Goal: Task Accomplishment & Management: Use online tool/utility

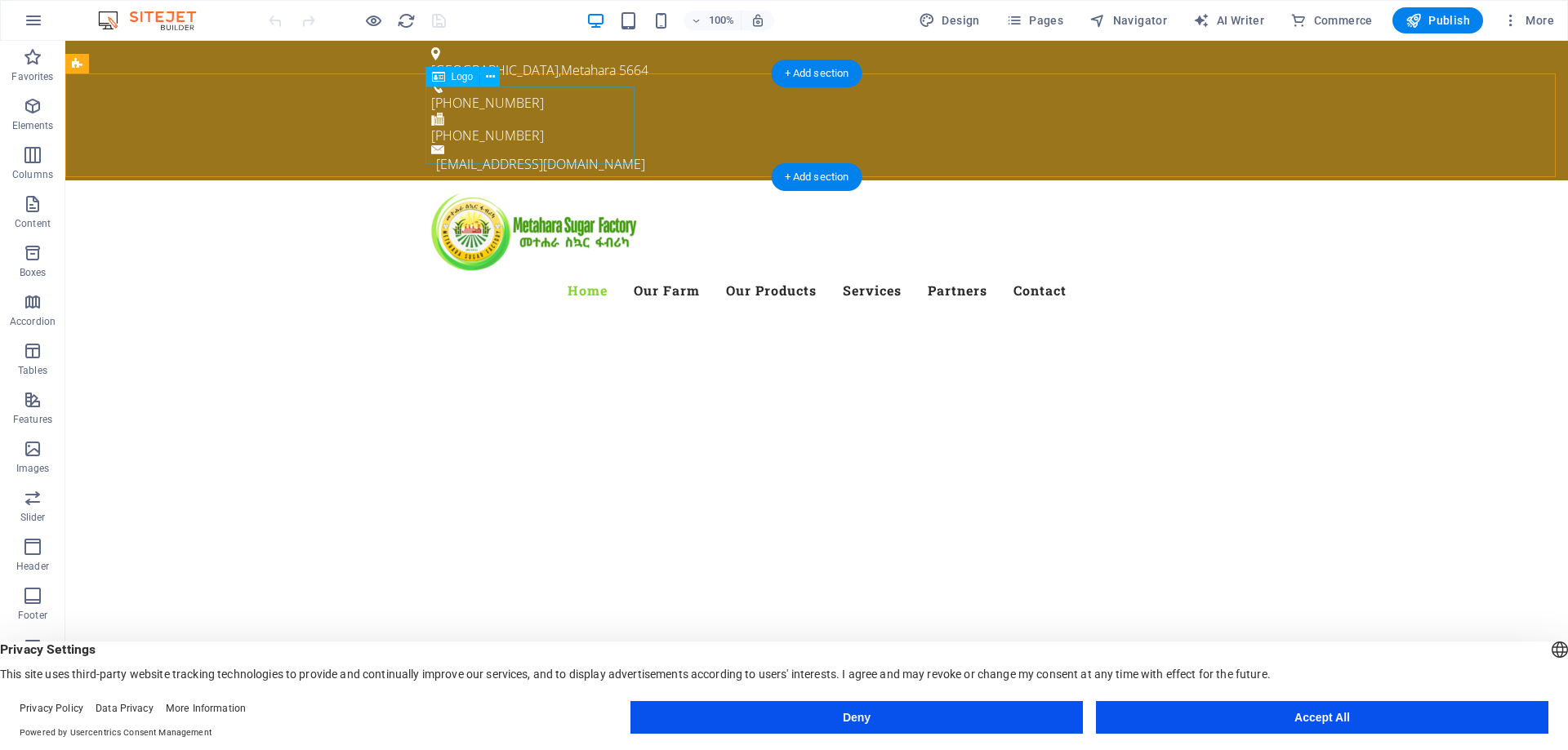
click at [519, 194] on div at bounding box center [816, 232] width 771 height 78
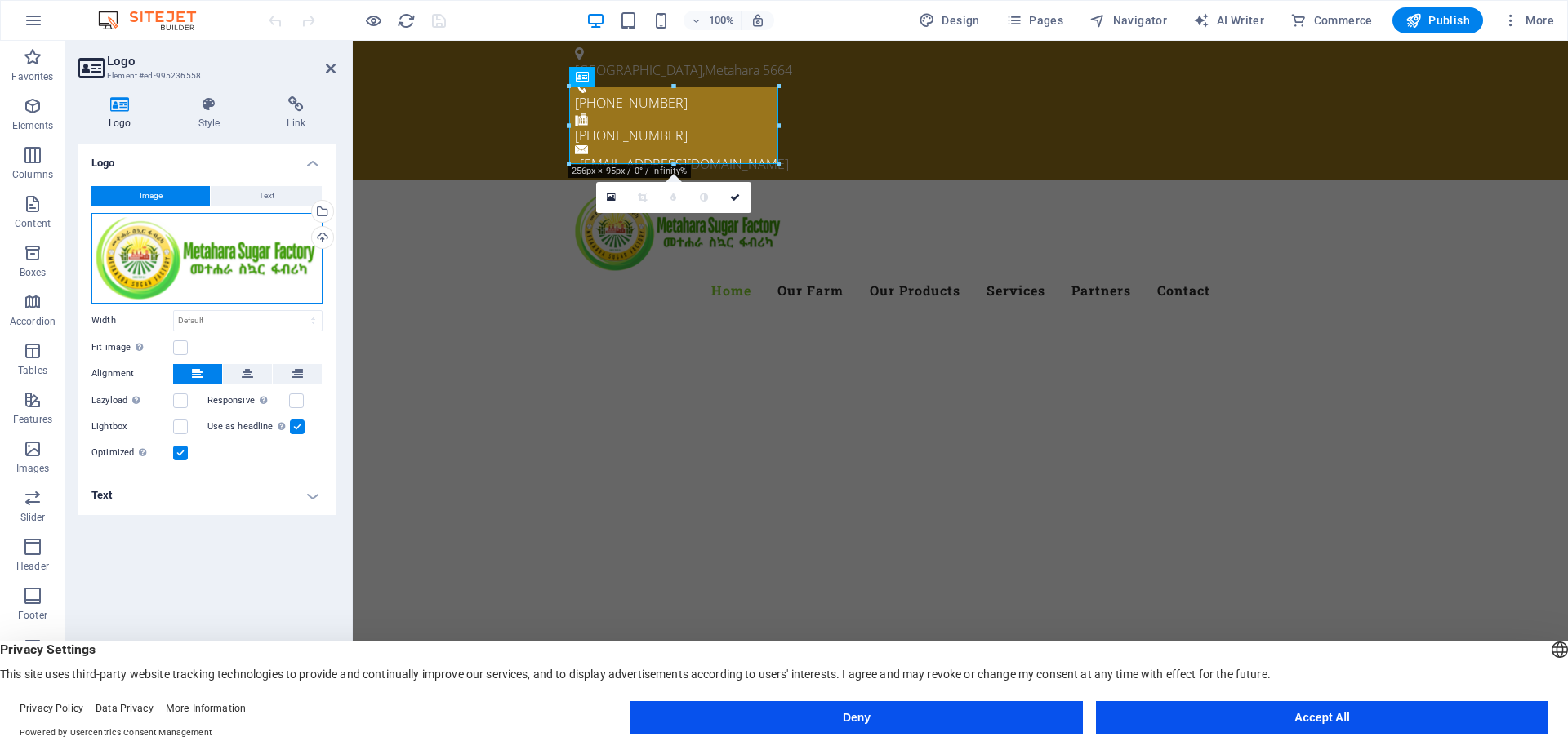
click at [240, 245] on div "Drag files here, click to choose files or select files from Files or our free s…" at bounding box center [207, 258] width 232 height 90
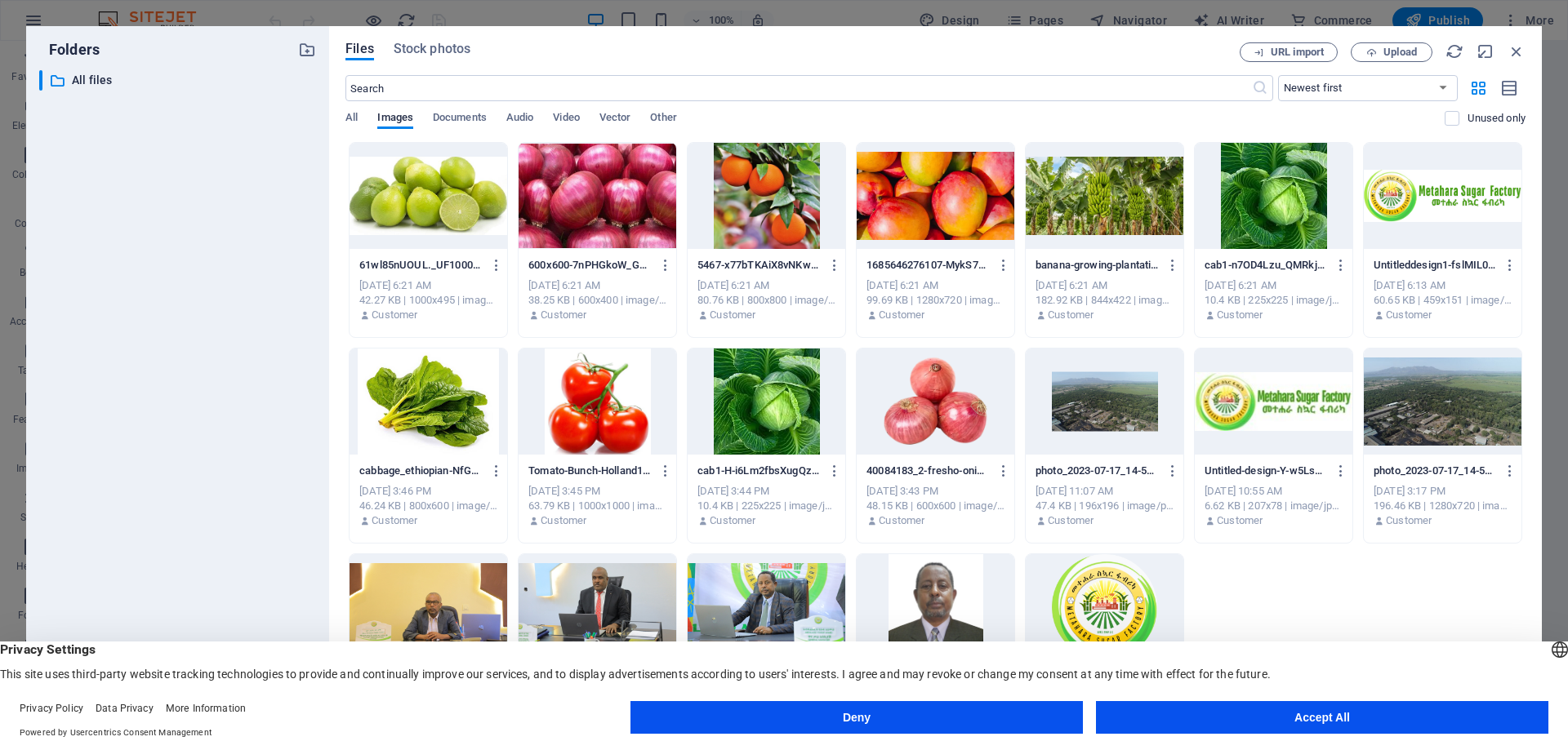
click at [1440, 202] on div at bounding box center [1442, 195] width 158 height 106
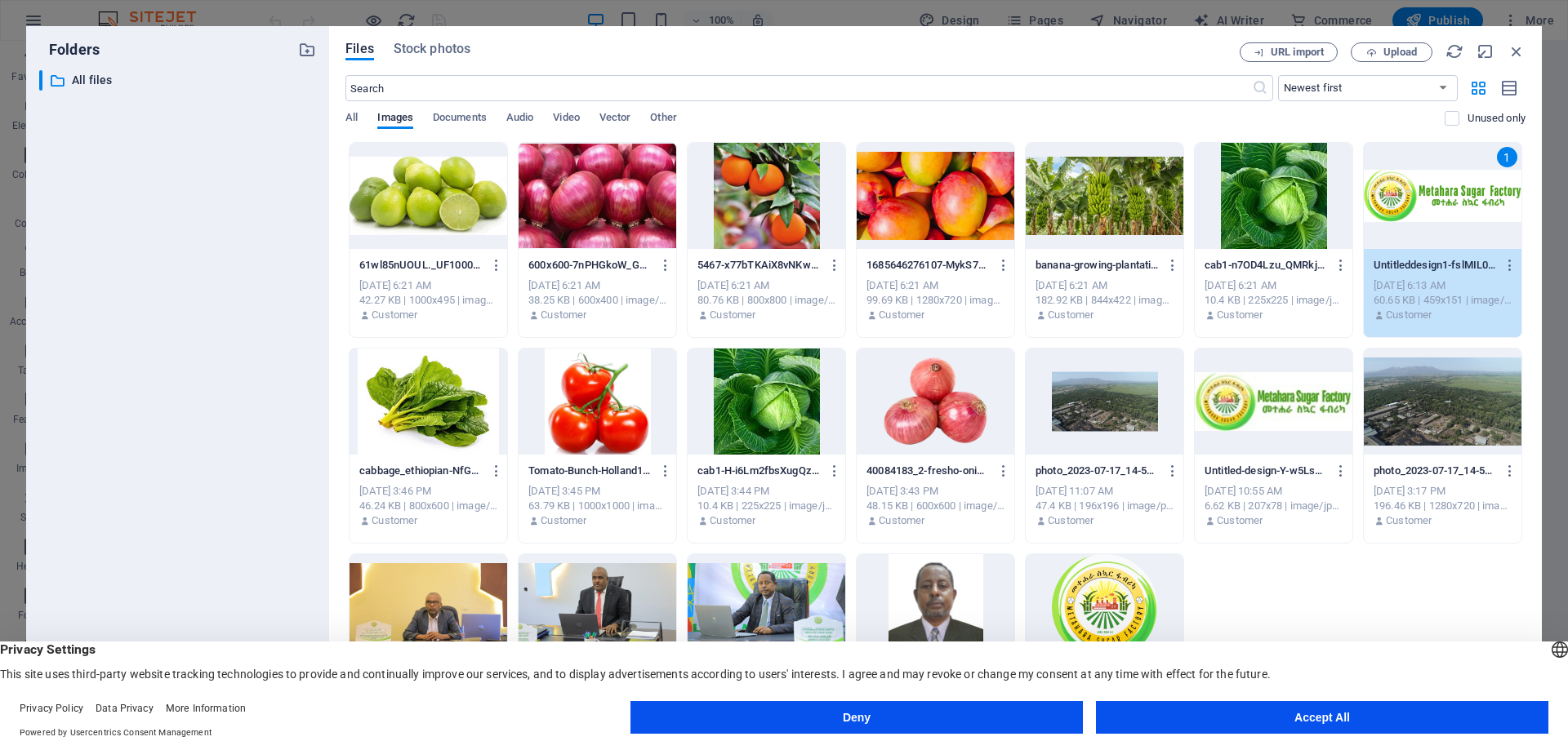
click at [1429, 199] on div "1" at bounding box center [1442, 195] width 158 height 106
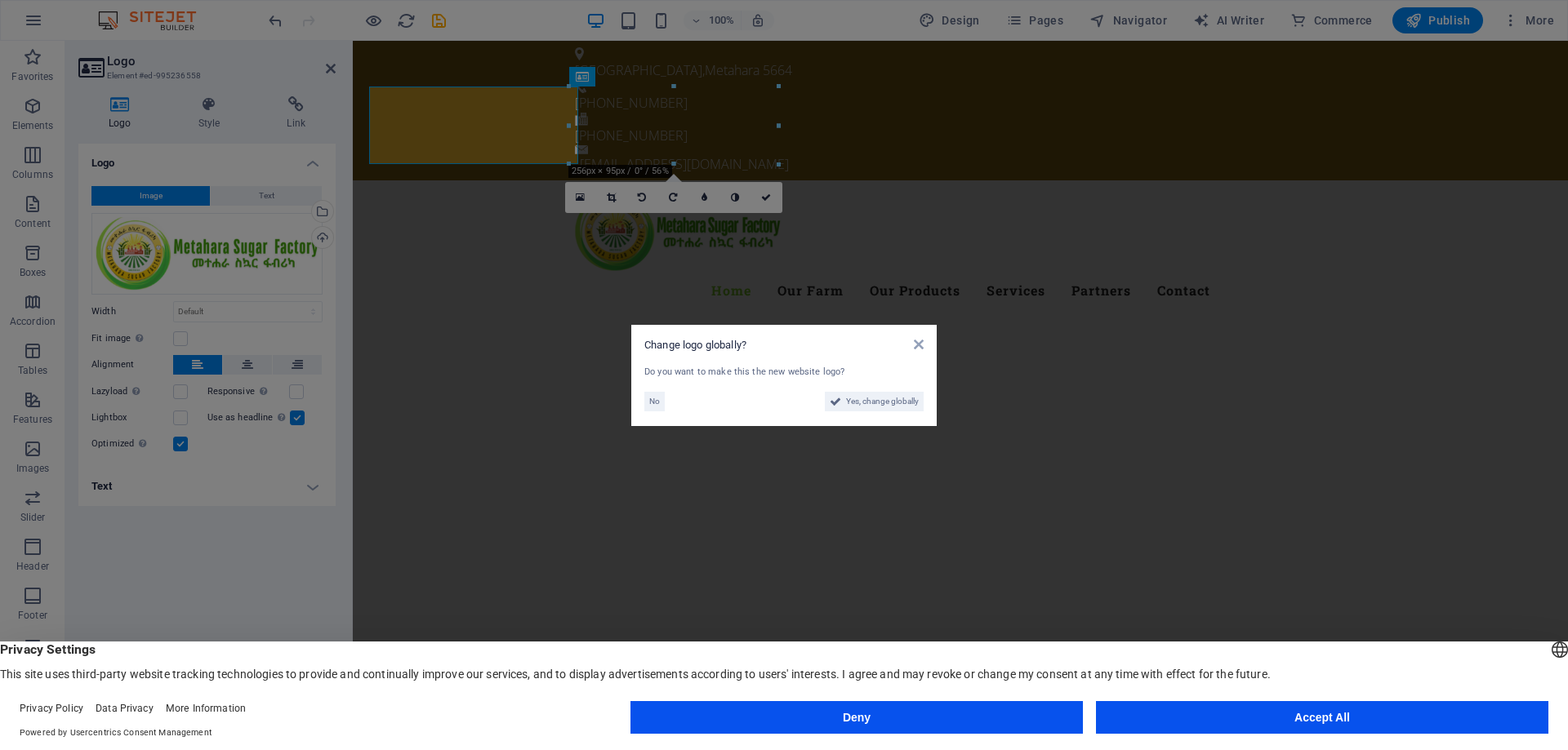
click at [1429, 199] on aside "Change logo globally? Do you want to make this the new website logo? No Yes, ch…" at bounding box center [784, 375] width 1568 height 750
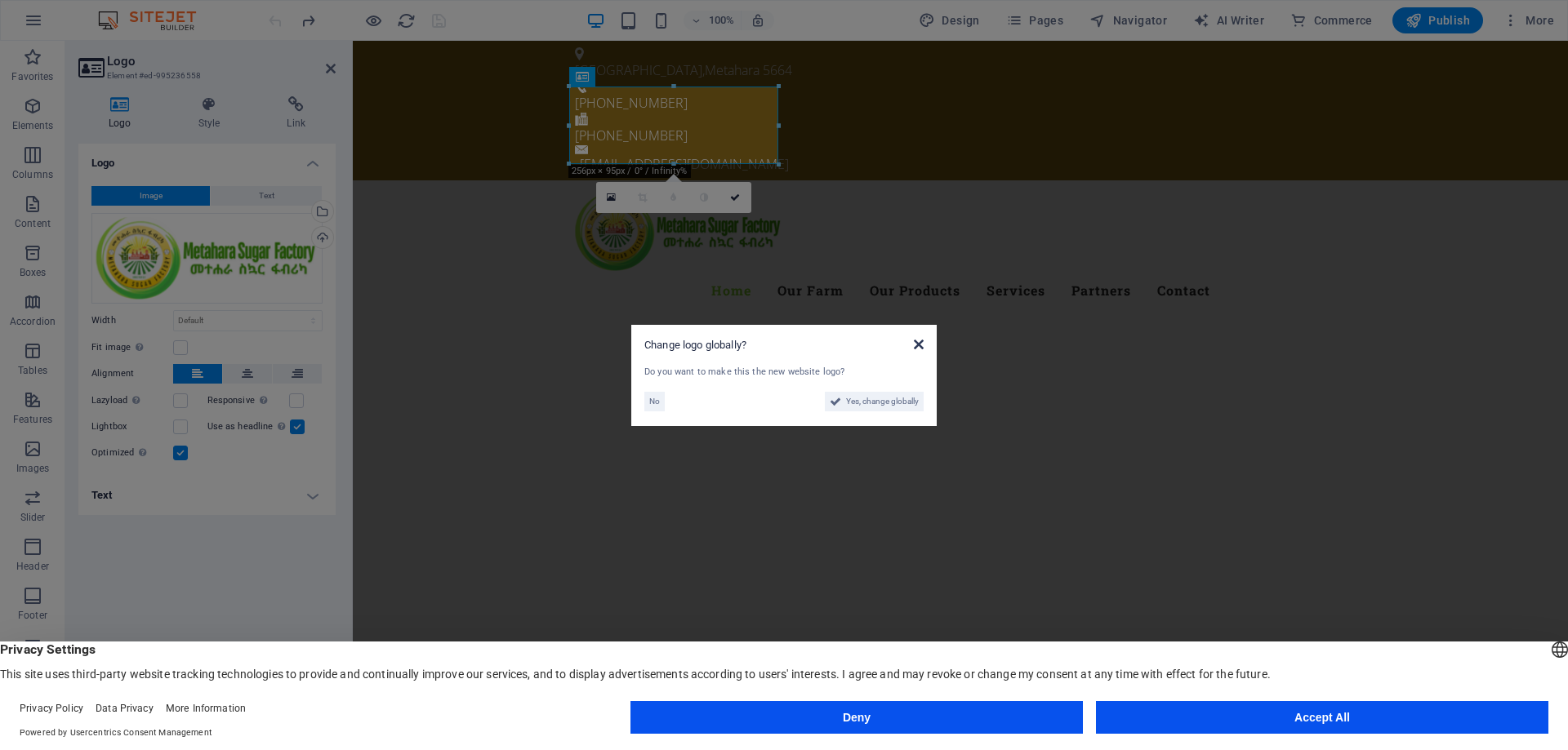
drag, startPoint x: 918, startPoint y: 350, endPoint x: 562, endPoint y: 313, distance: 357.9
click at [918, 350] on icon at bounding box center [919, 345] width 10 height 13
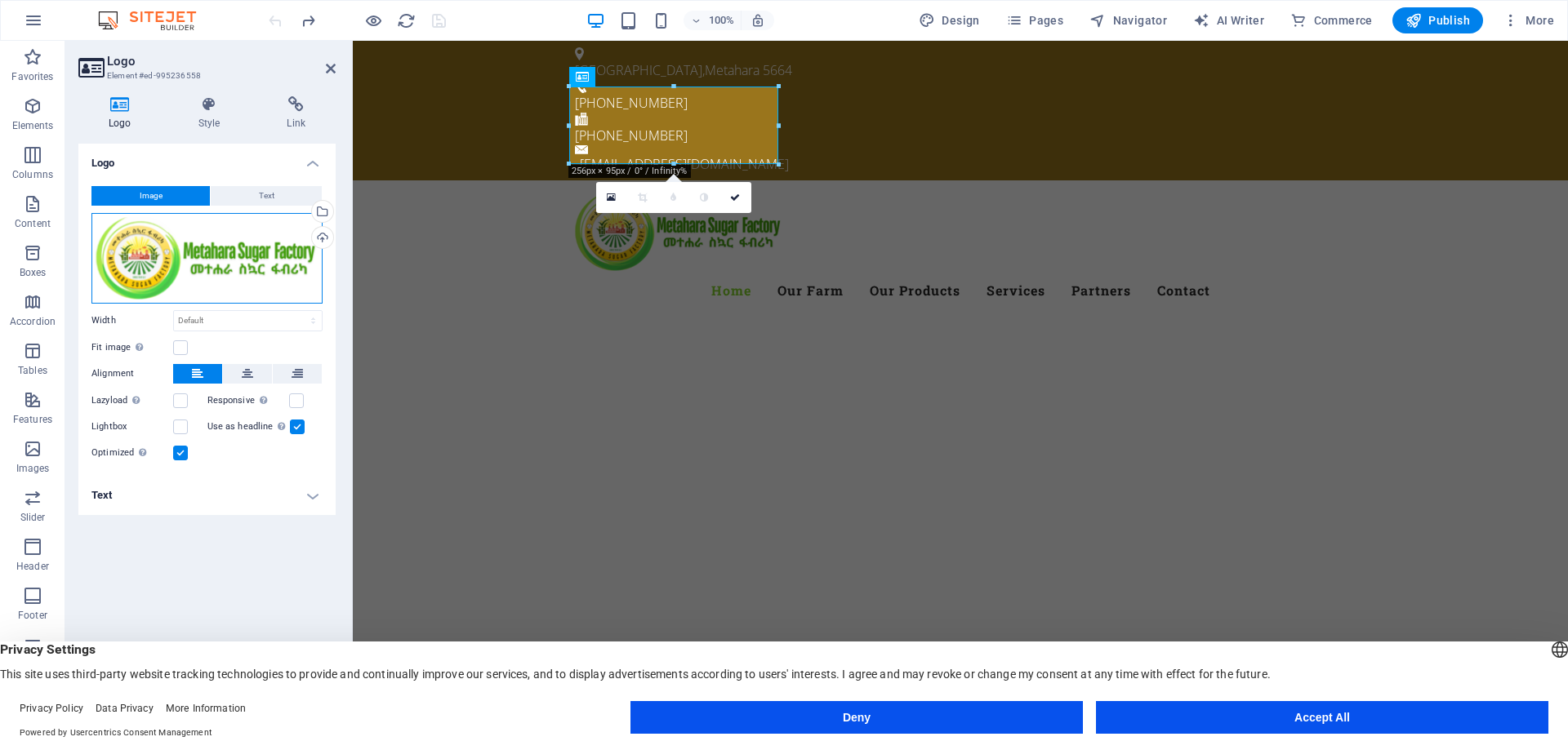
click at [203, 260] on div "Drag files here, click to choose files or select files from Files or our free s…" at bounding box center [207, 258] width 232 height 90
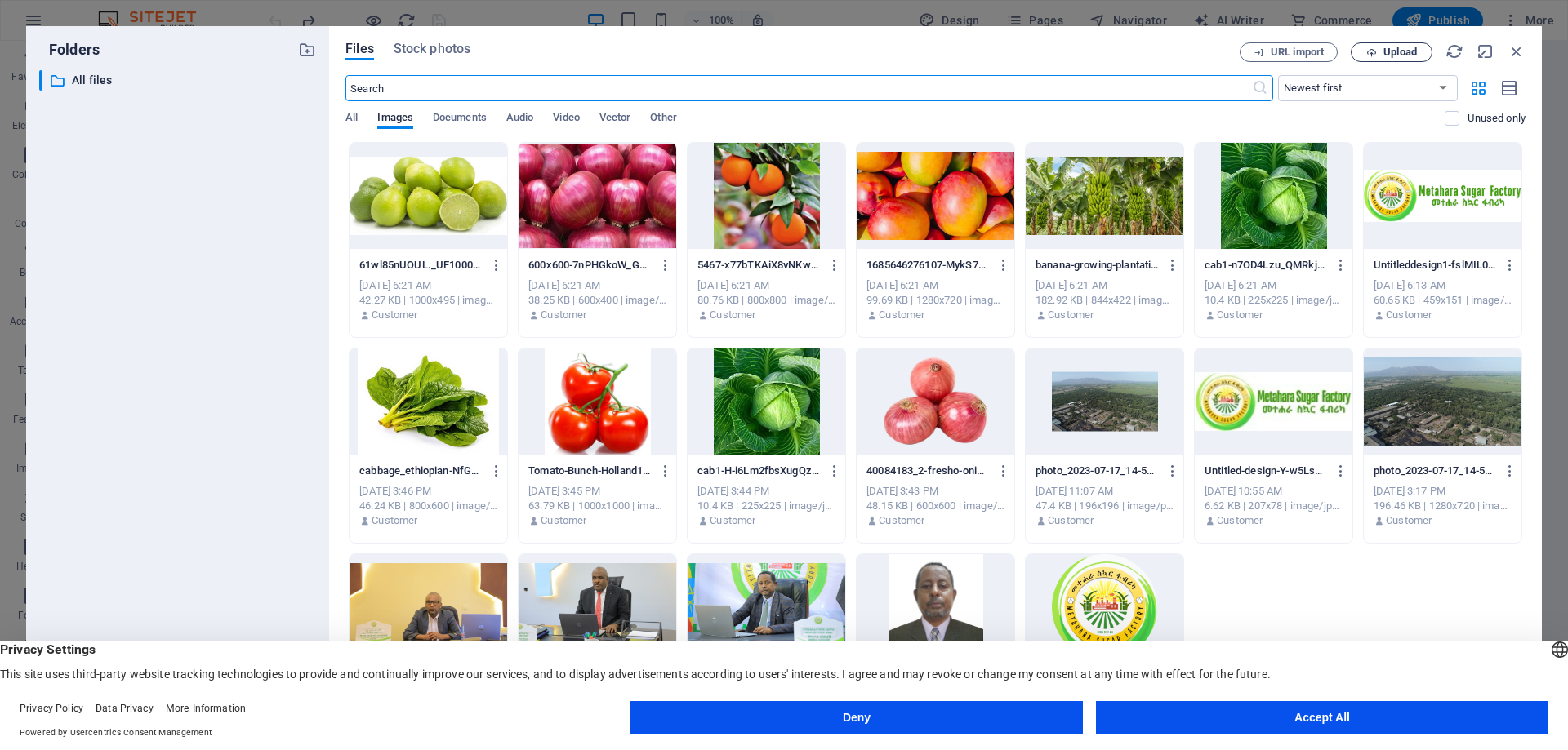
click at [1397, 51] on span "Upload" at bounding box center [1400, 53] width 34 height 10
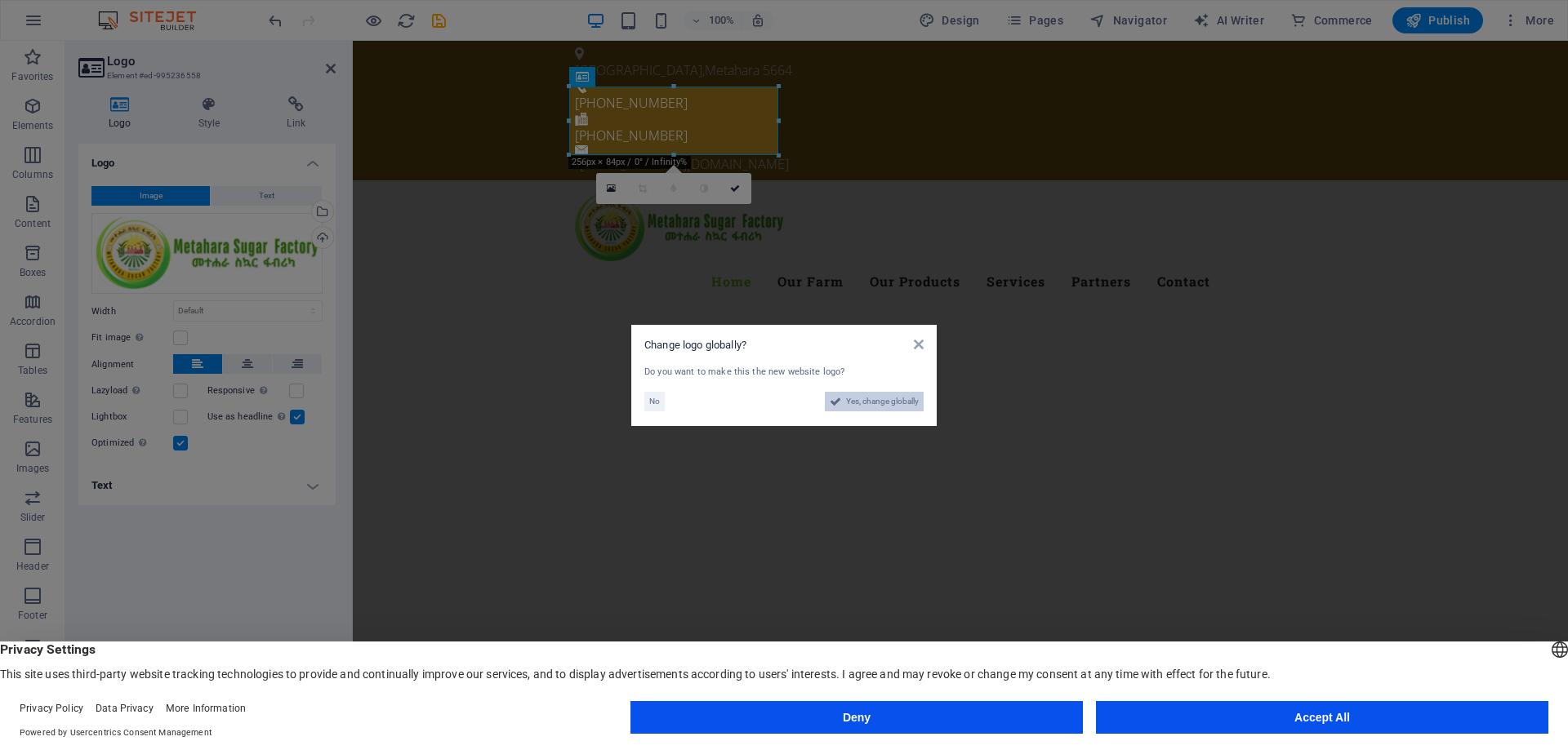
click at [888, 404] on span "Yes, change globally" at bounding box center [883, 402] width 73 height 20
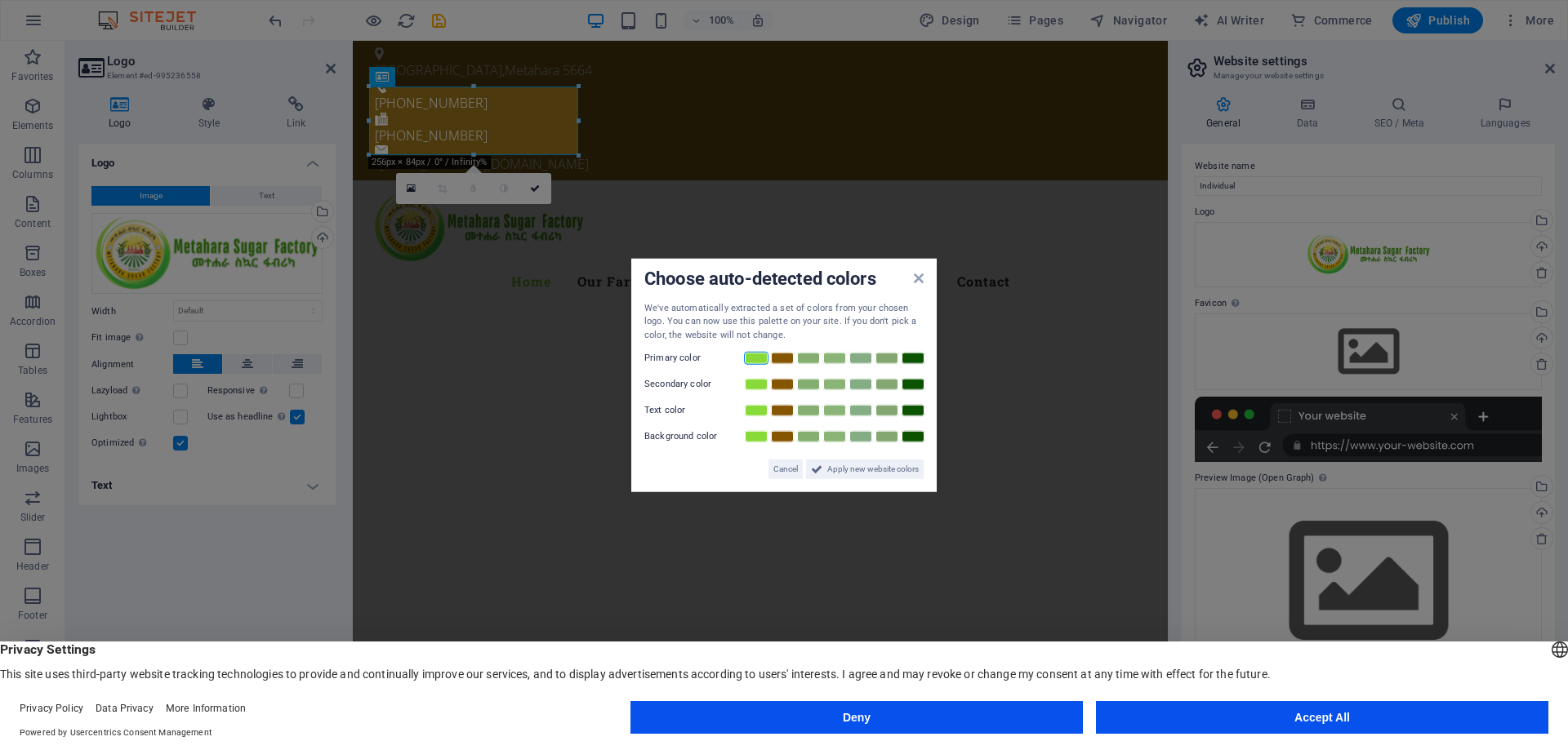
click at [754, 356] on link at bounding box center [756, 359] width 25 height 13
drag, startPoint x: 852, startPoint y: 469, endPoint x: 493, endPoint y: 431, distance: 361.0
click at [852, 469] on span "Apply new website colors" at bounding box center [873, 469] width 91 height 20
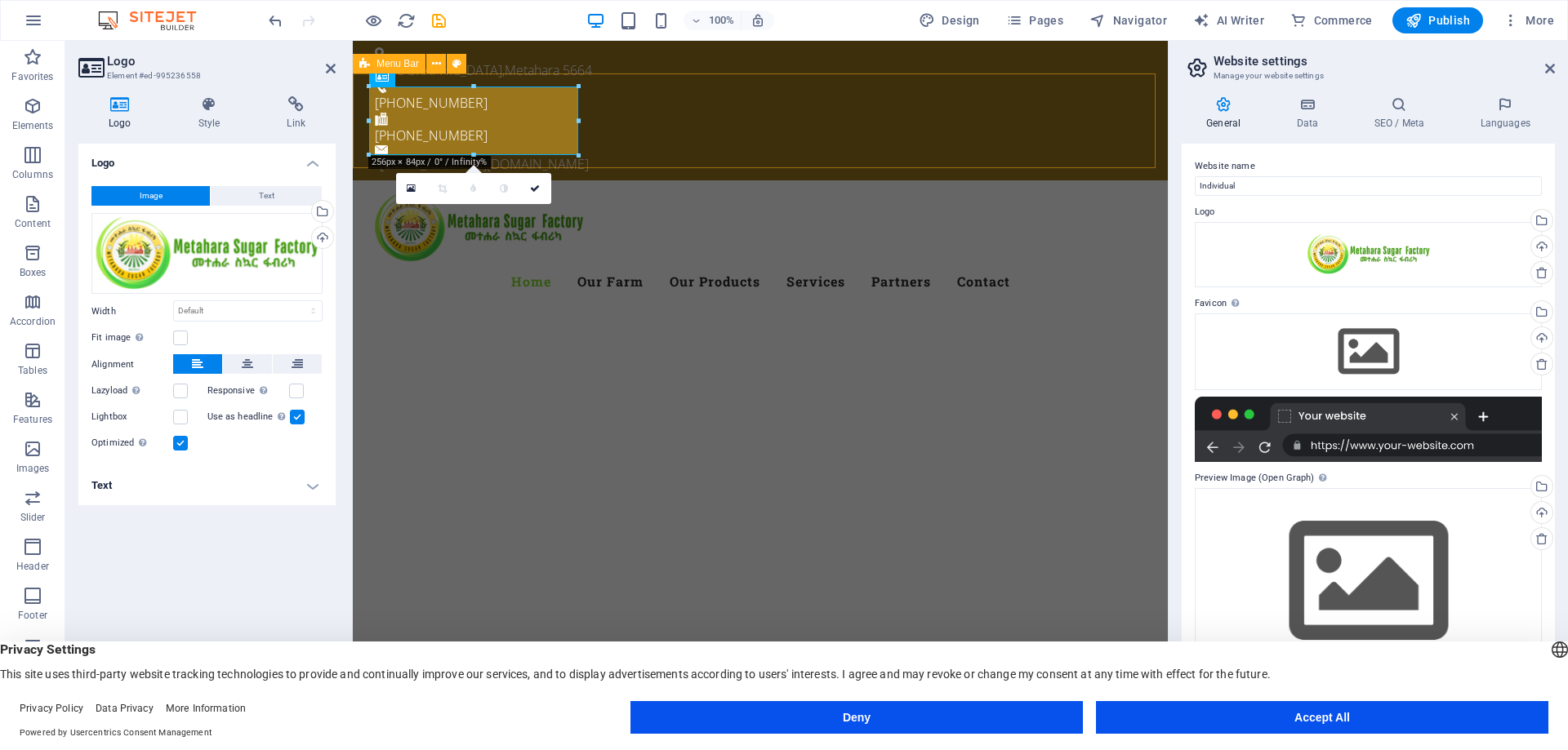
click at [646, 181] on div "Menu Home Our Farm Our Products Services Partners Contact" at bounding box center [760, 247] width 815 height 134
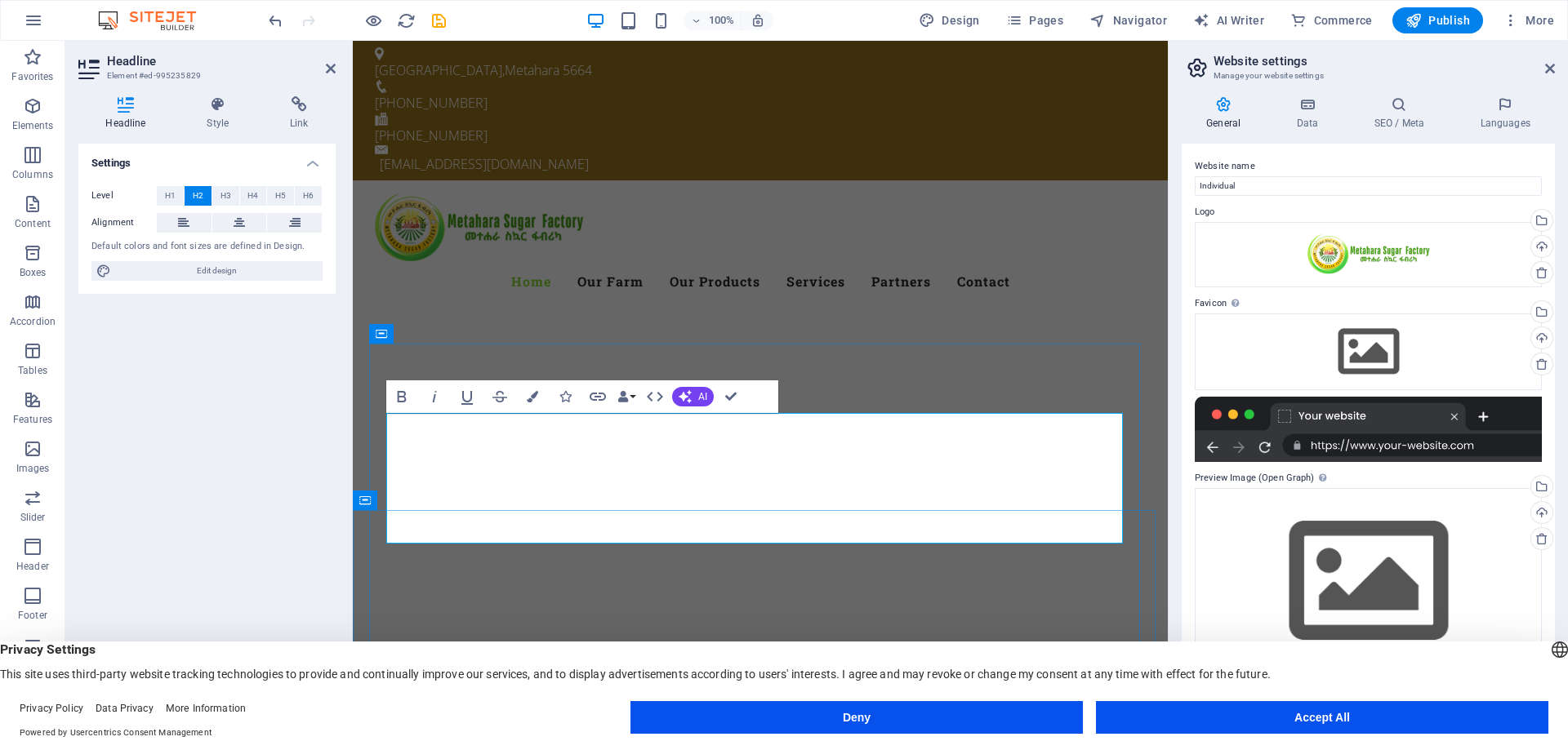
click at [575, 656] on div at bounding box center [760, 721] width 815 height 130
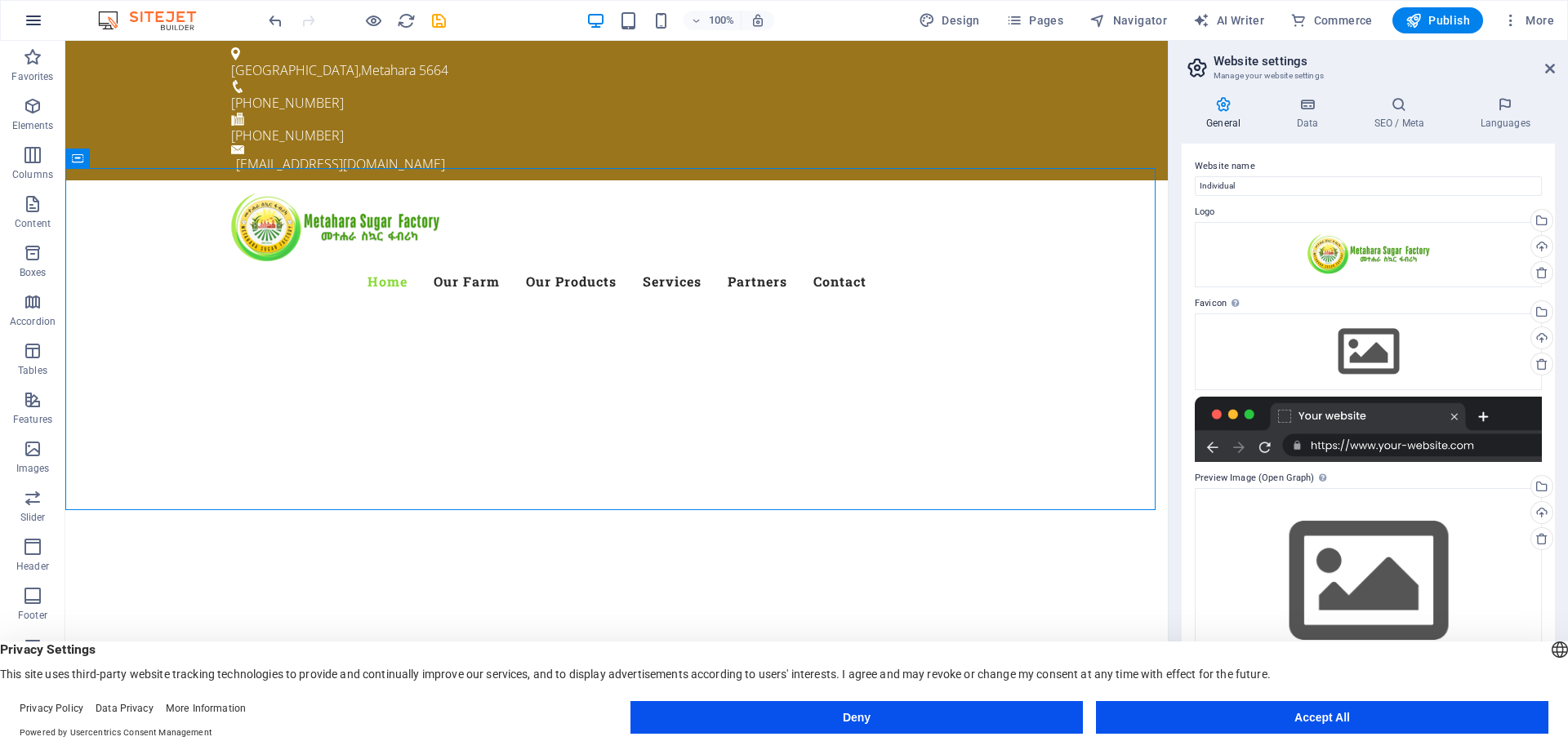
click at [30, 25] on icon "button" at bounding box center [34, 21] width 20 height 20
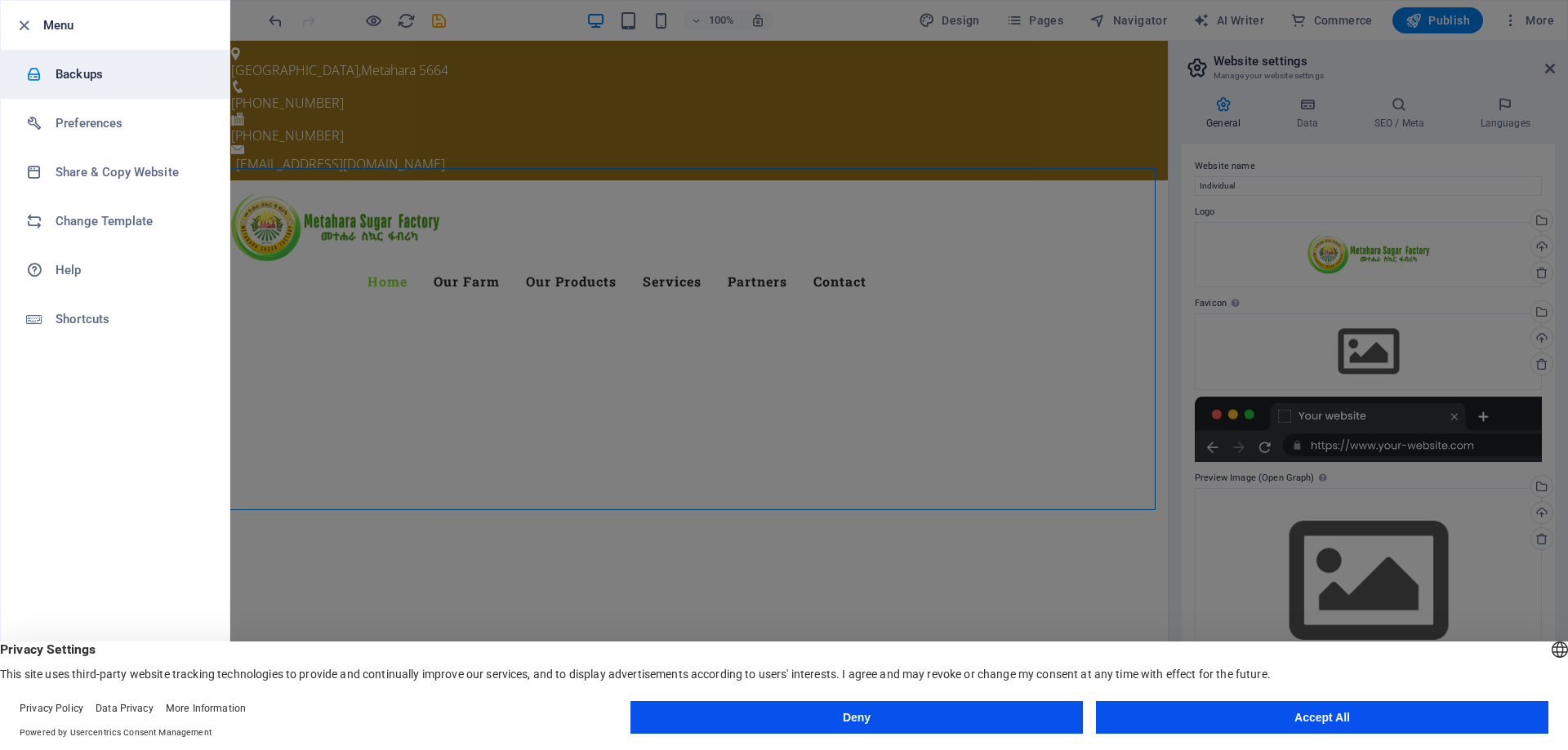
click at [83, 67] on h6 "Backups" at bounding box center [131, 75] width 151 height 20
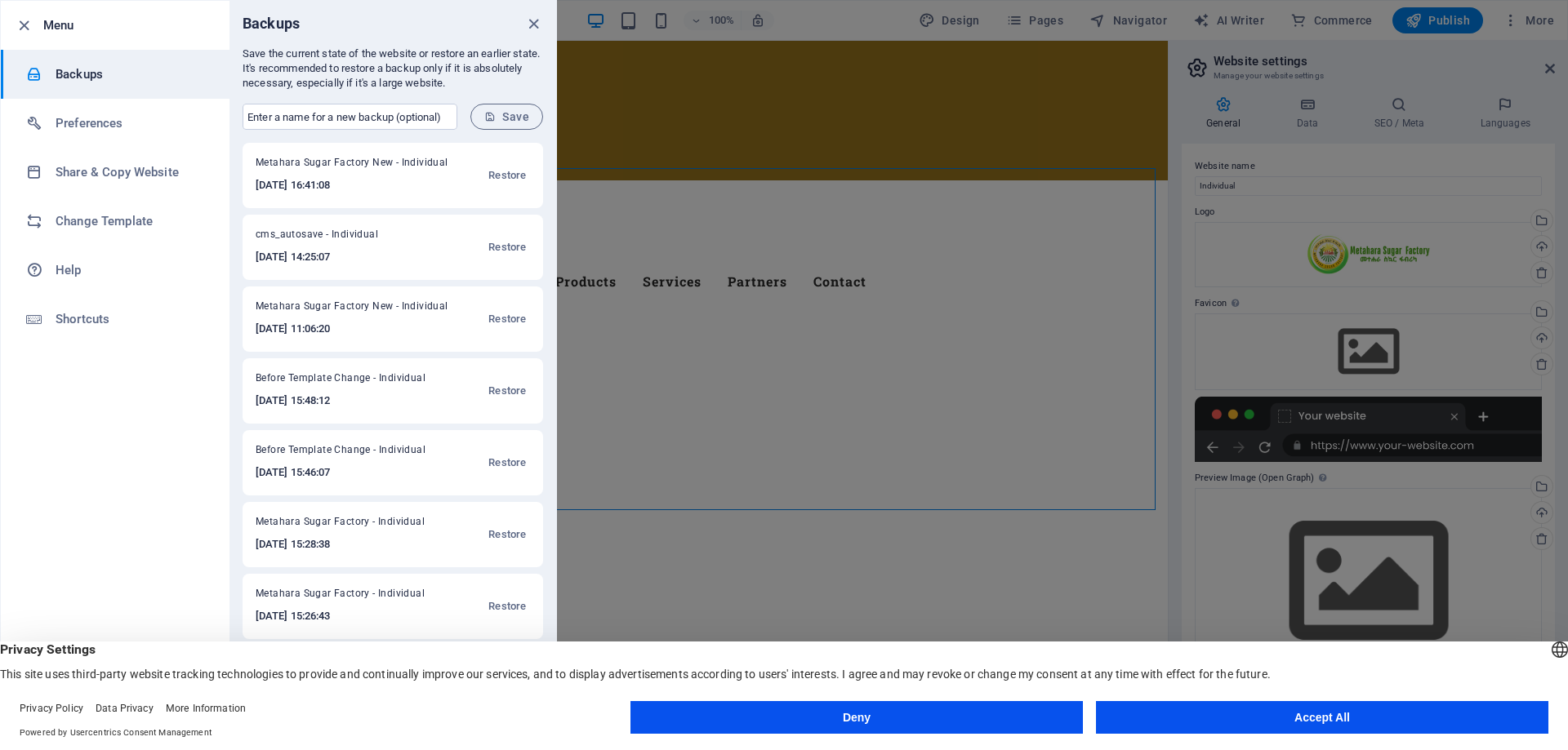
click at [849, 240] on div at bounding box center [784, 375] width 1568 height 750
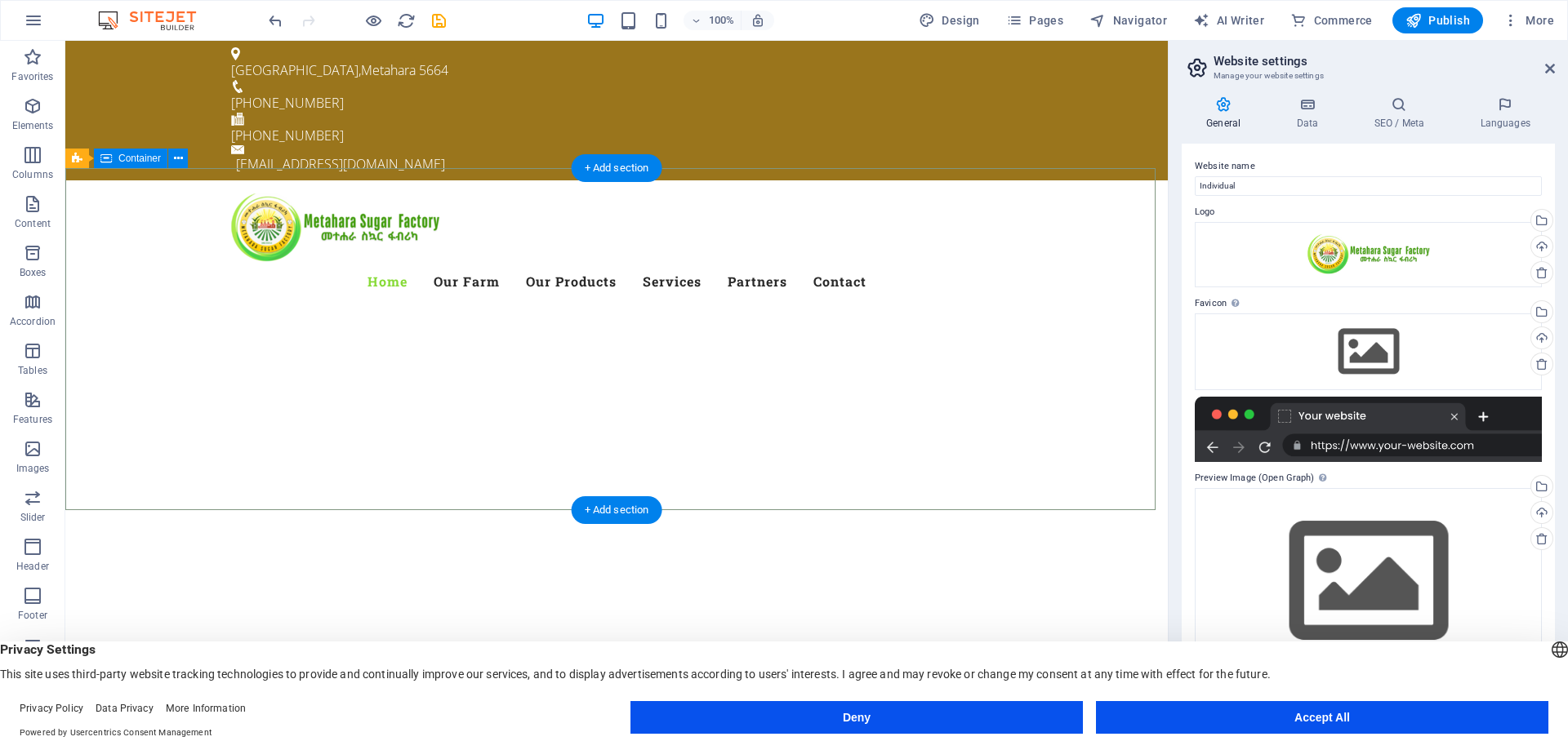
click at [707, 656] on div at bounding box center [617, 721] width 1103 height 130
click at [641, 656] on div at bounding box center [617, 721] width 1103 height 130
click at [135, 158] on span "Container" at bounding box center [140, 158] width 43 height 10
click at [179, 163] on icon at bounding box center [178, 158] width 9 height 17
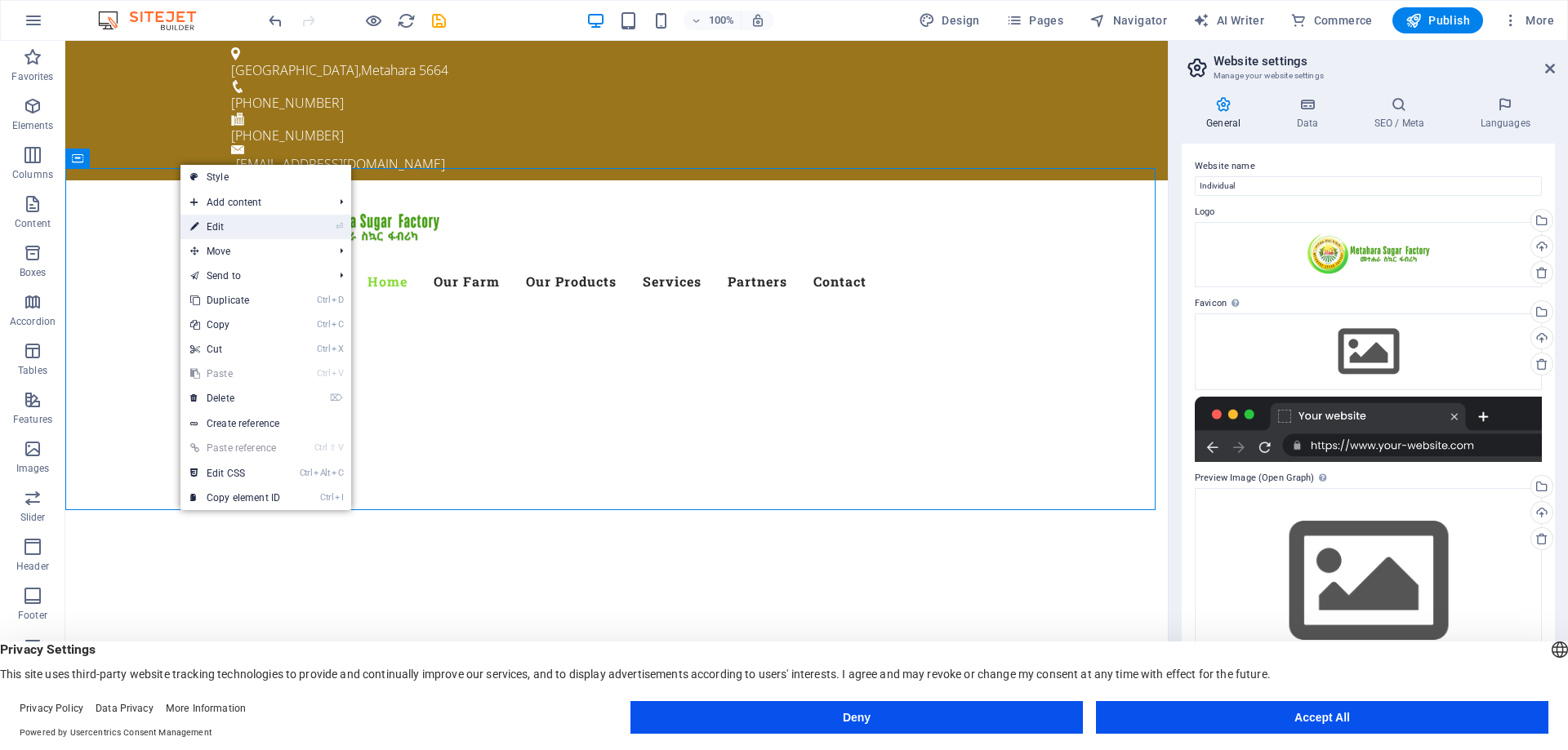
click at [222, 221] on link "⏎ Edit" at bounding box center [235, 227] width 109 height 25
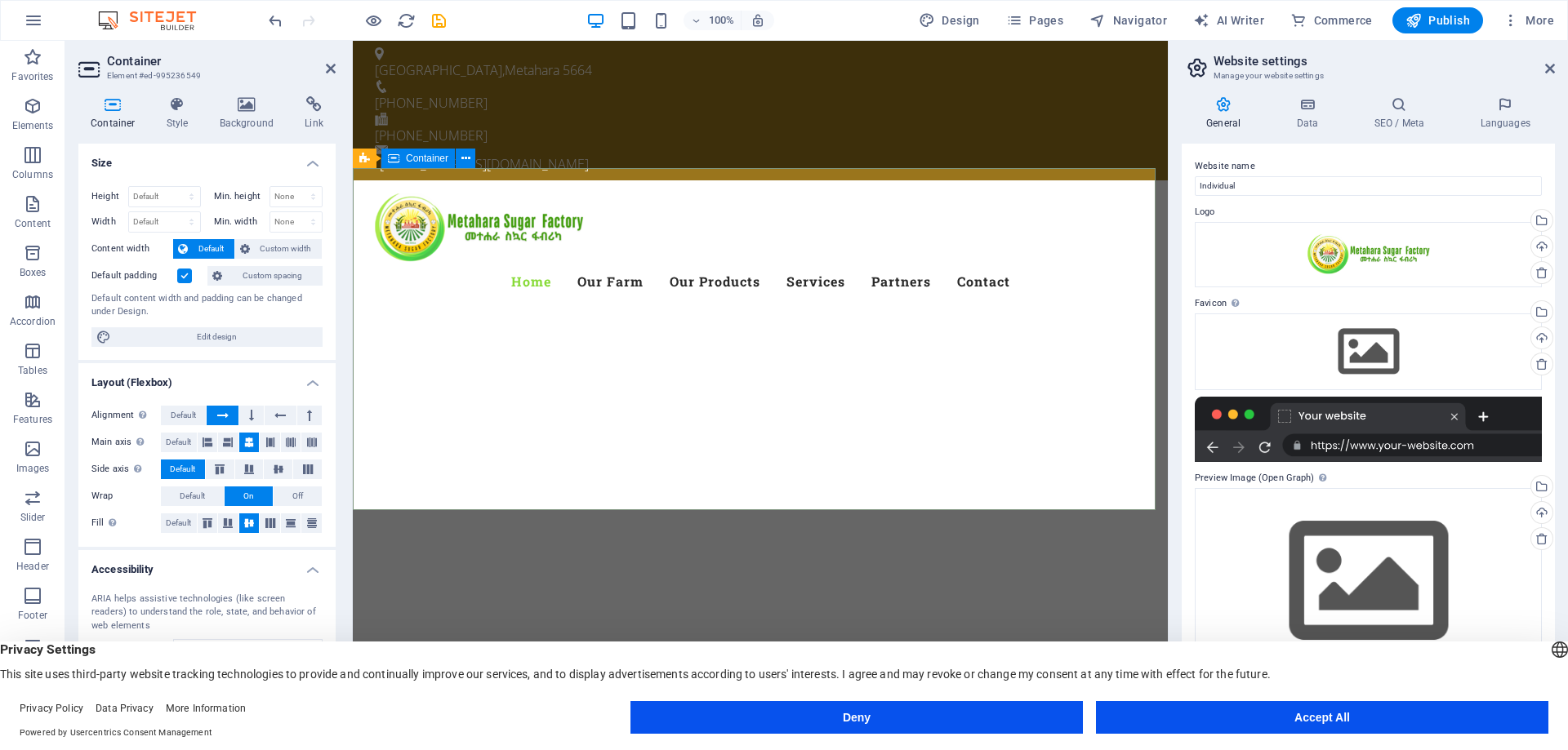
click at [566, 656] on div at bounding box center [760, 721] width 815 height 130
click at [256, 107] on icon at bounding box center [247, 104] width 80 height 16
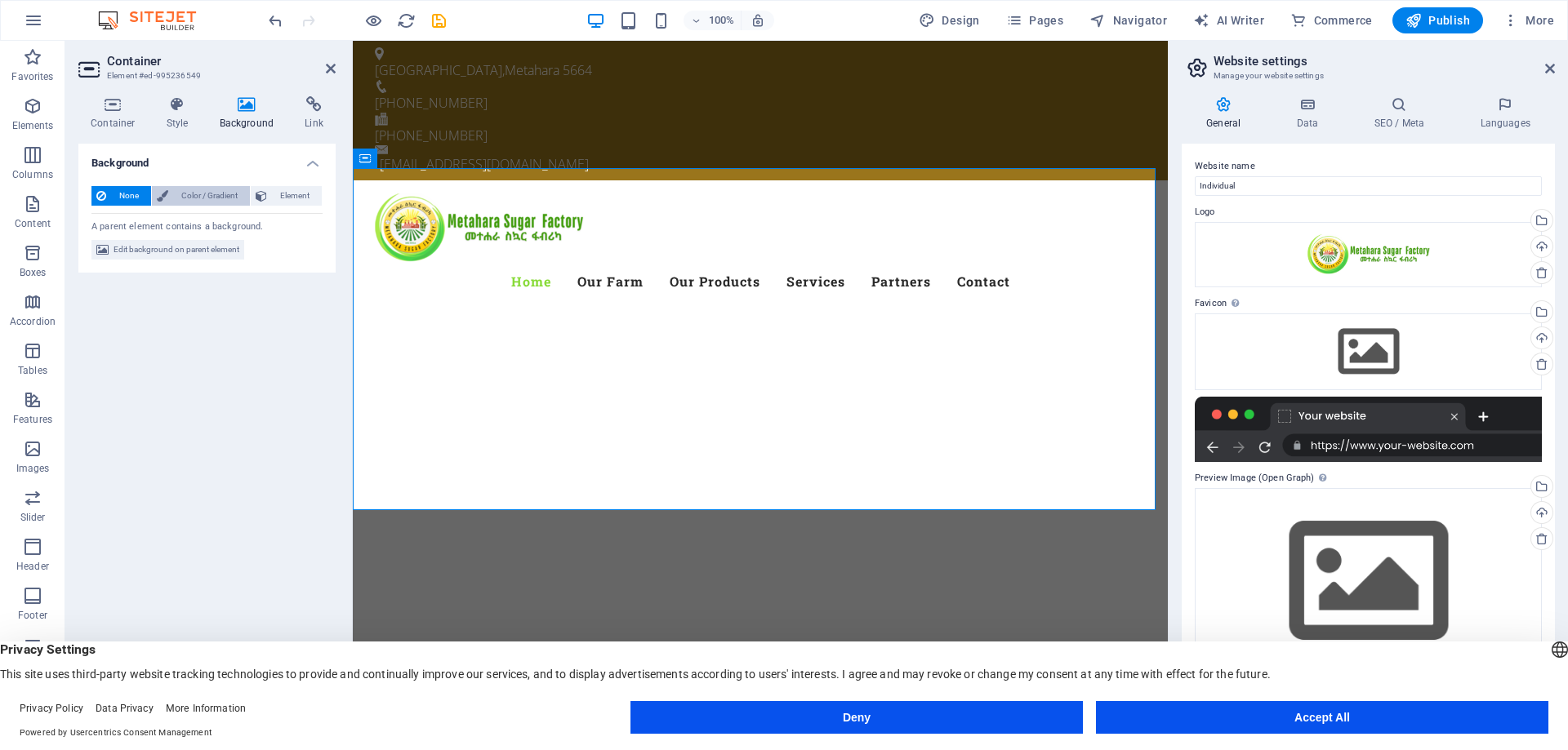
click at [199, 203] on span "Color / Gradient" at bounding box center [209, 196] width 72 height 20
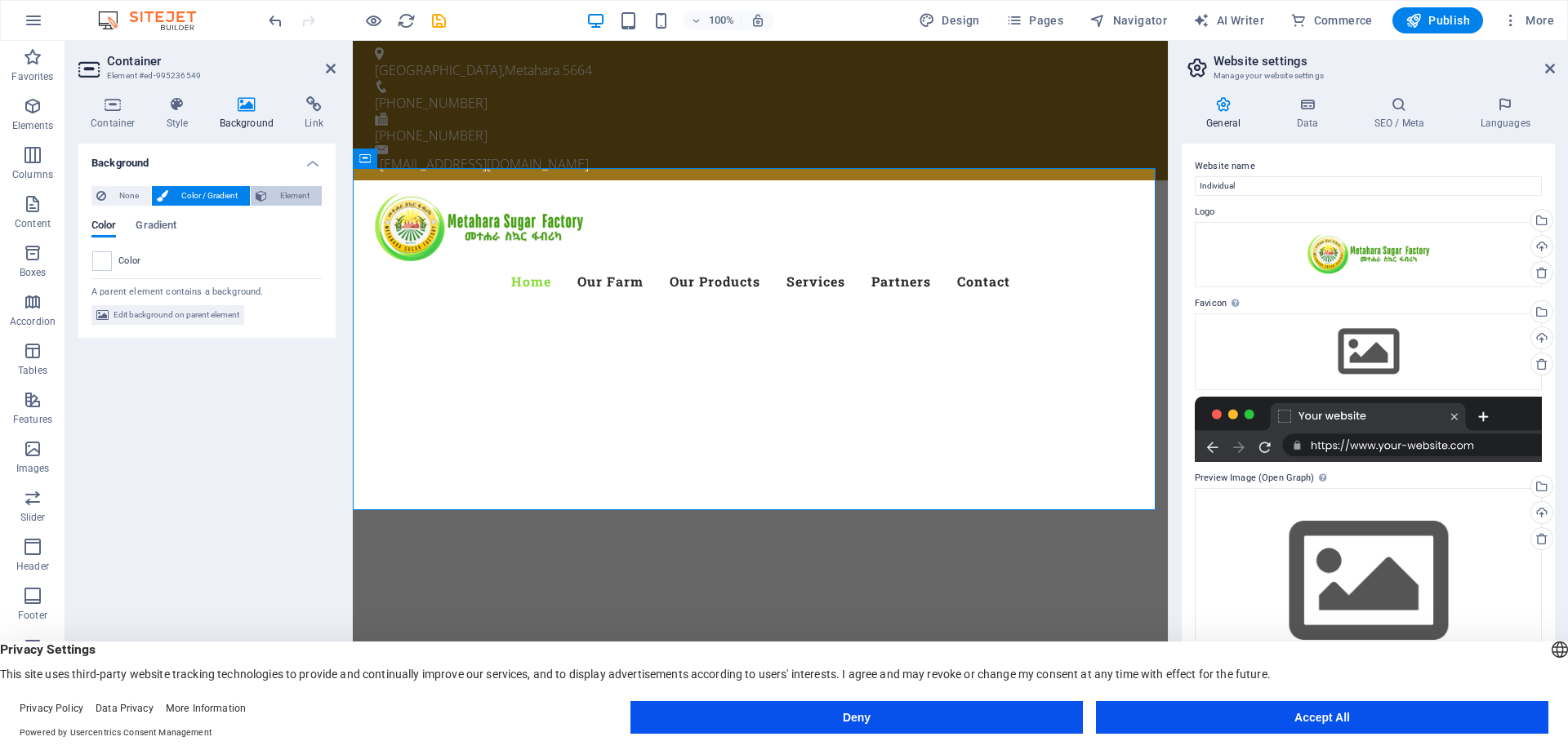
click at [284, 196] on span "Element" at bounding box center [294, 196] width 45 height 20
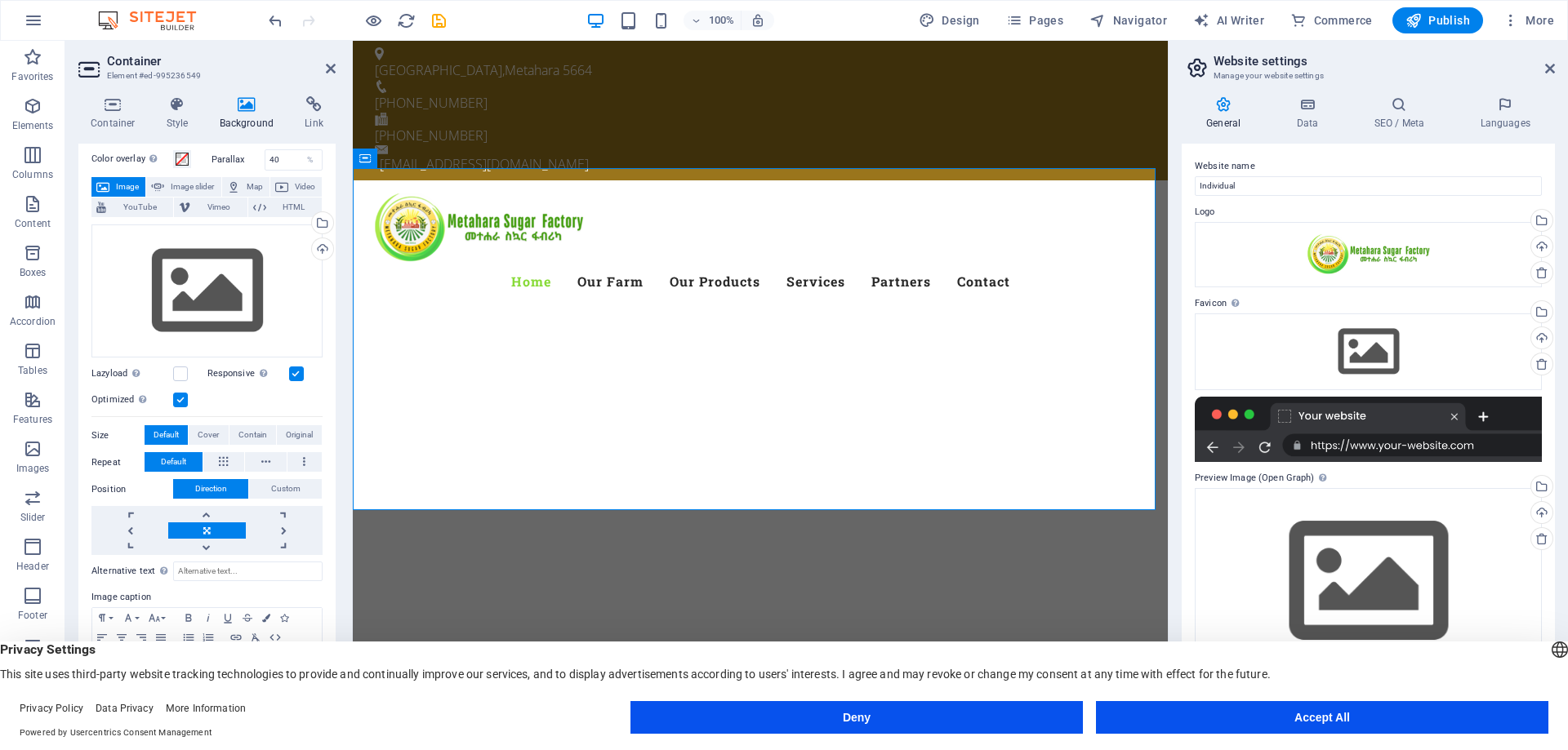
scroll to position [116, 0]
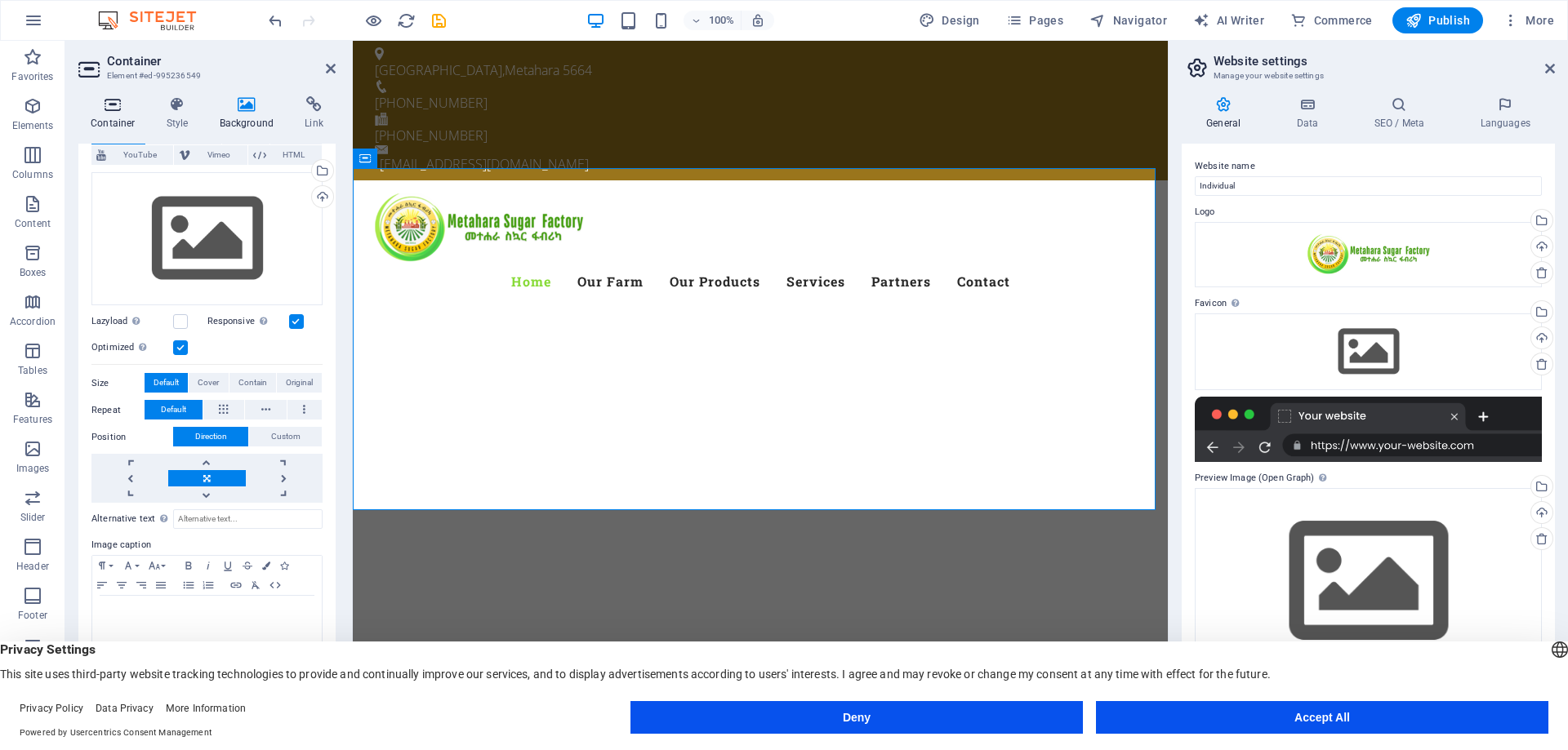
click at [125, 110] on icon at bounding box center [113, 104] width 70 height 16
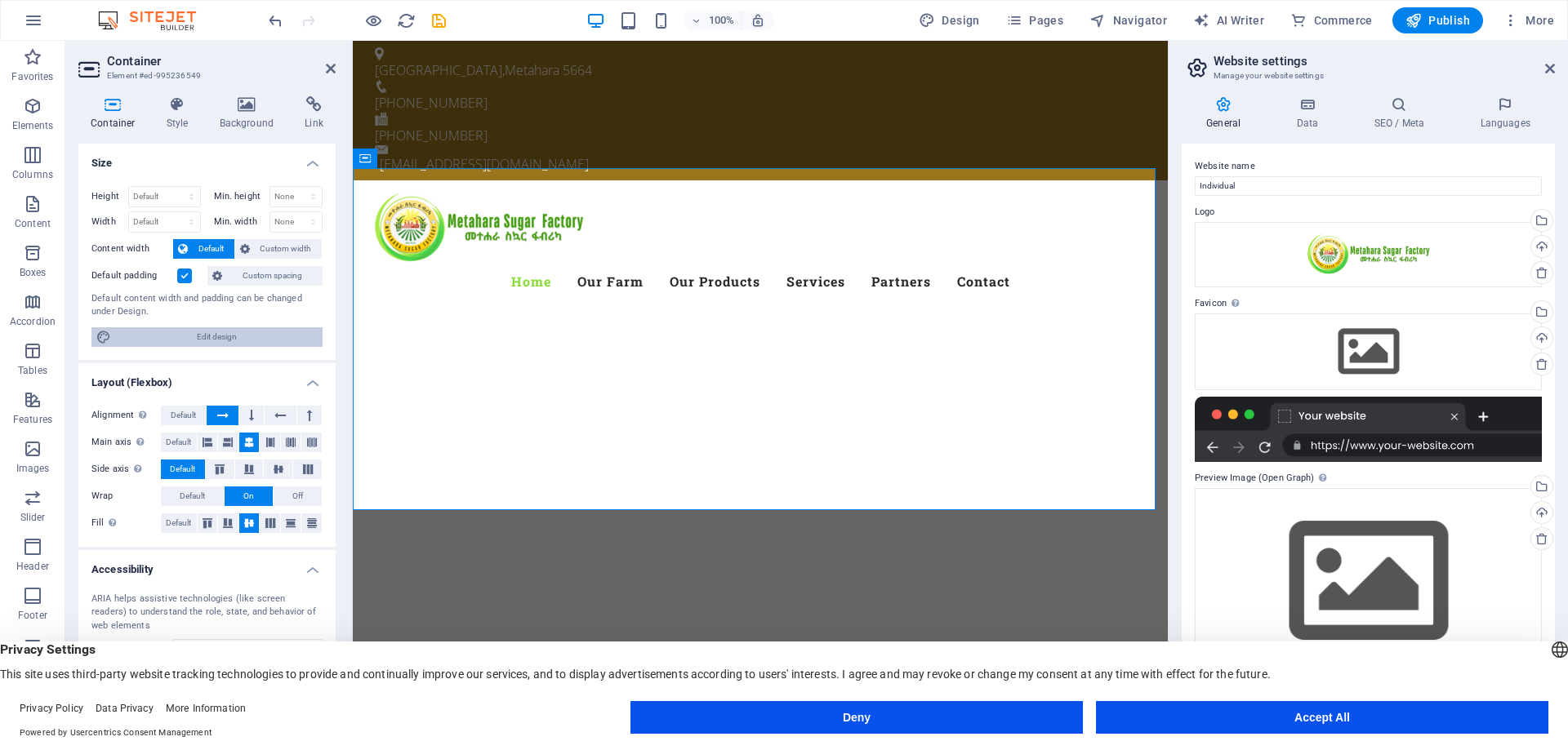
click at [241, 334] on span "Edit design" at bounding box center [217, 337] width 202 height 20
select select "rem"
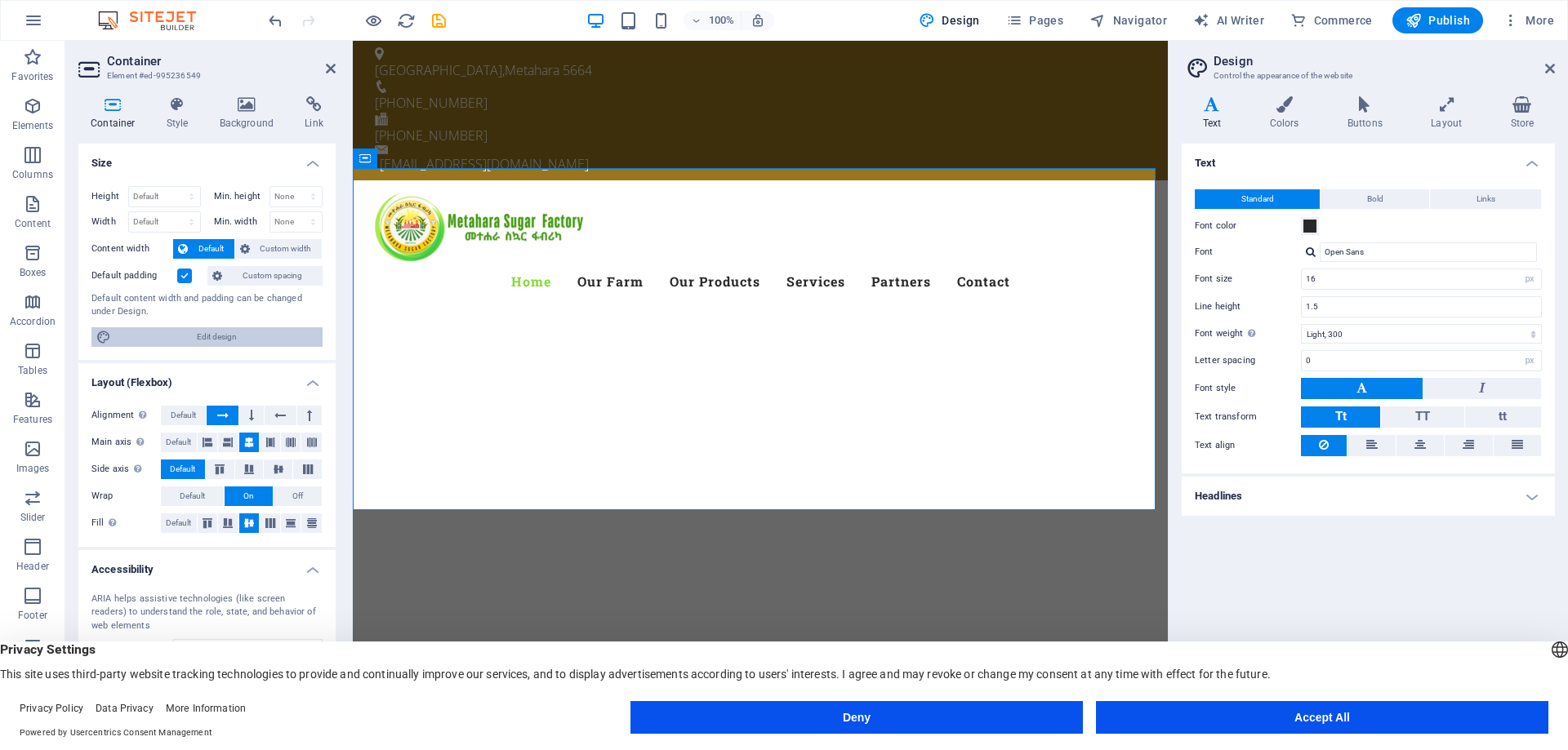
click at [241, 334] on span "Edit design" at bounding box center [217, 337] width 202 height 20
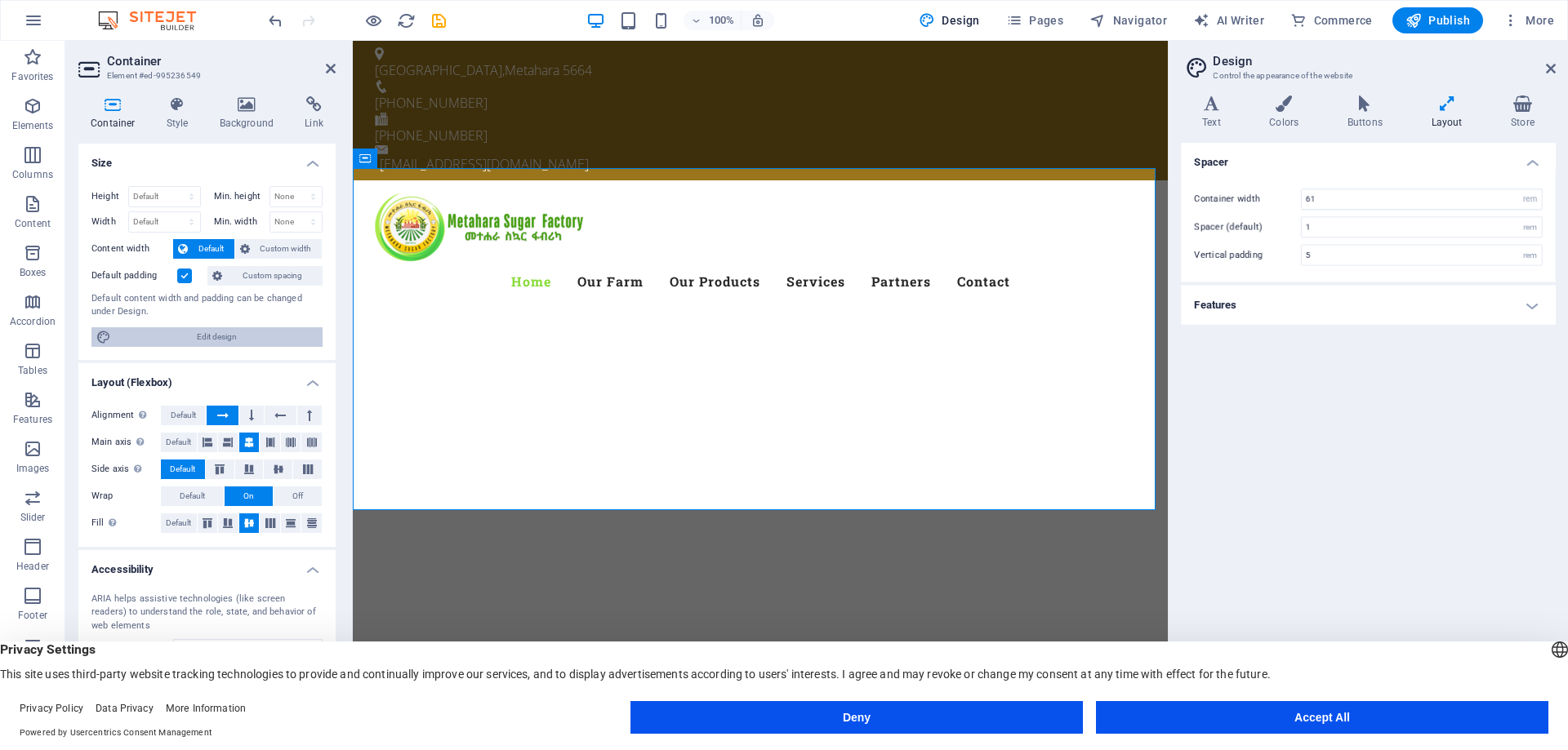
click at [241, 334] on span "Edit design" at bounding box center [217, 337] width 202 height 20
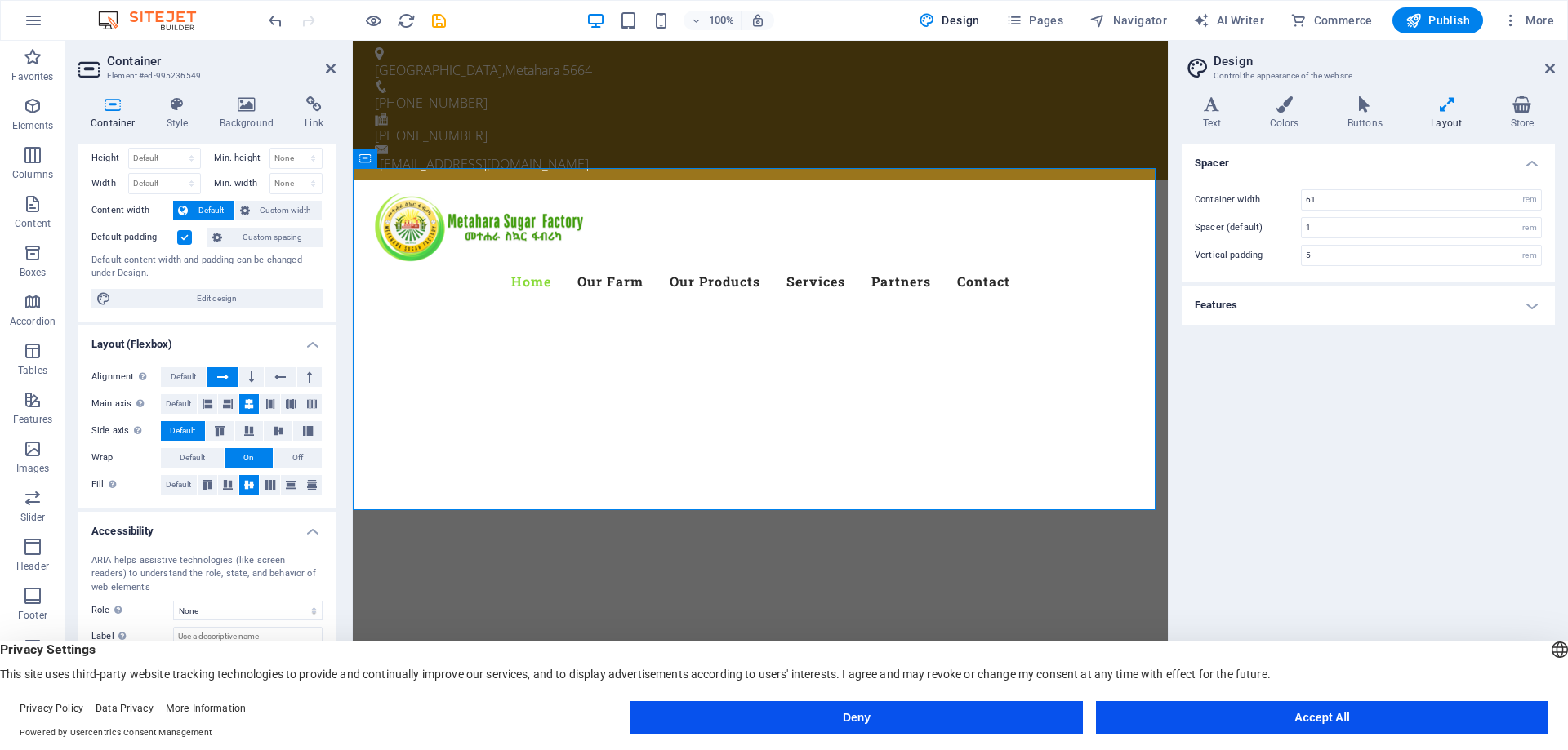
scroll to position [66, 0]
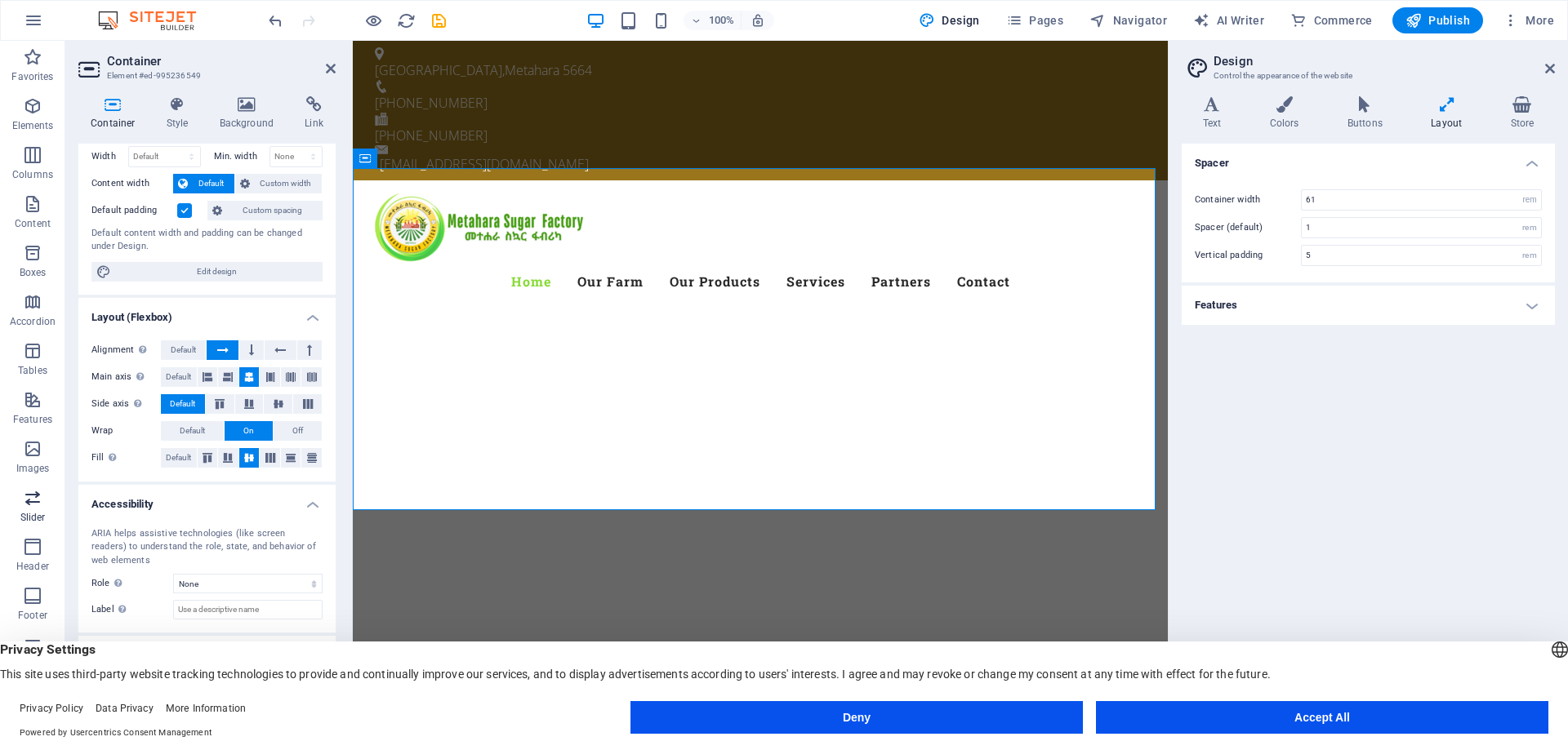
click at [19, 496] on span "Slider" at bounding box center [33, 508] width 66 height 39
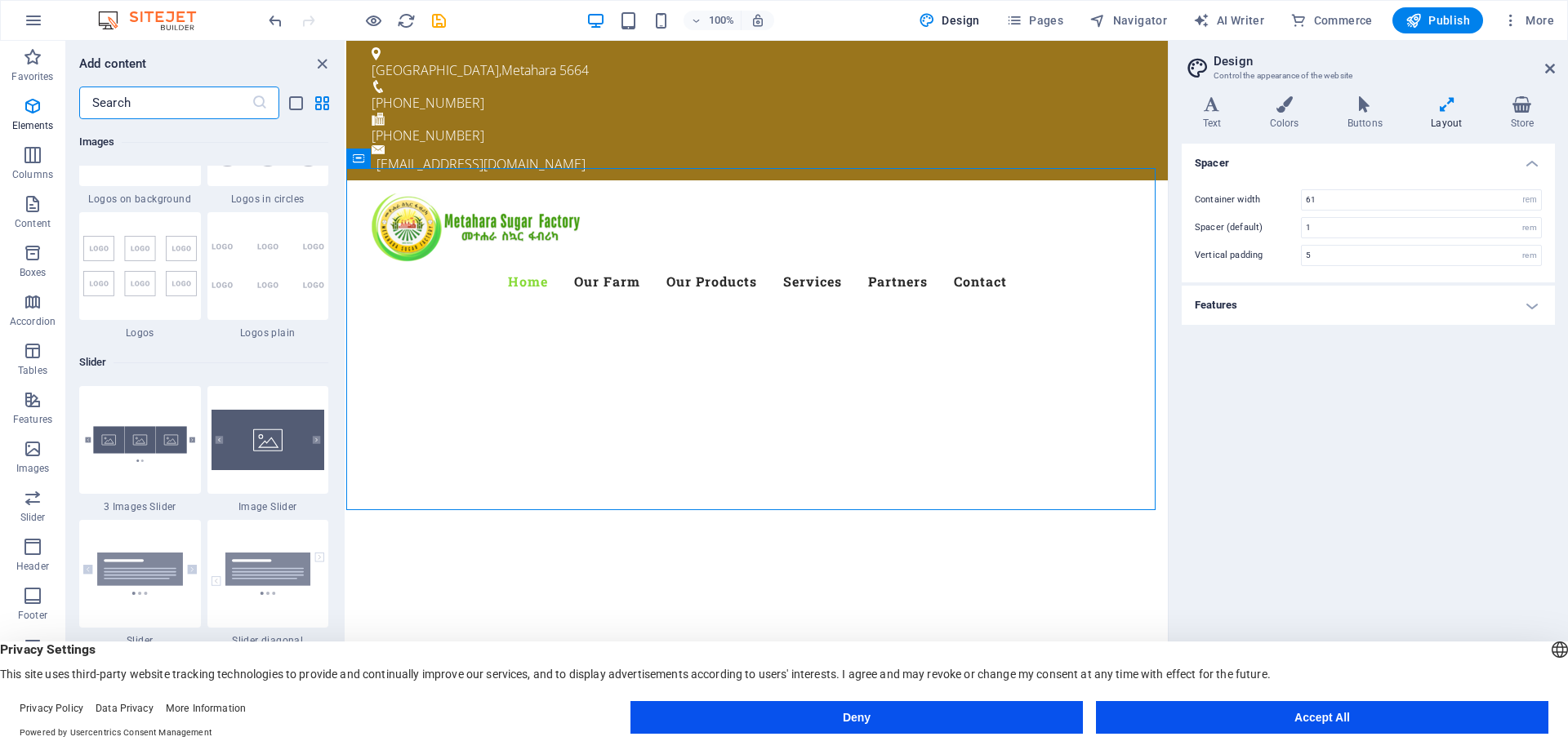
scroll to position [9255, 0]
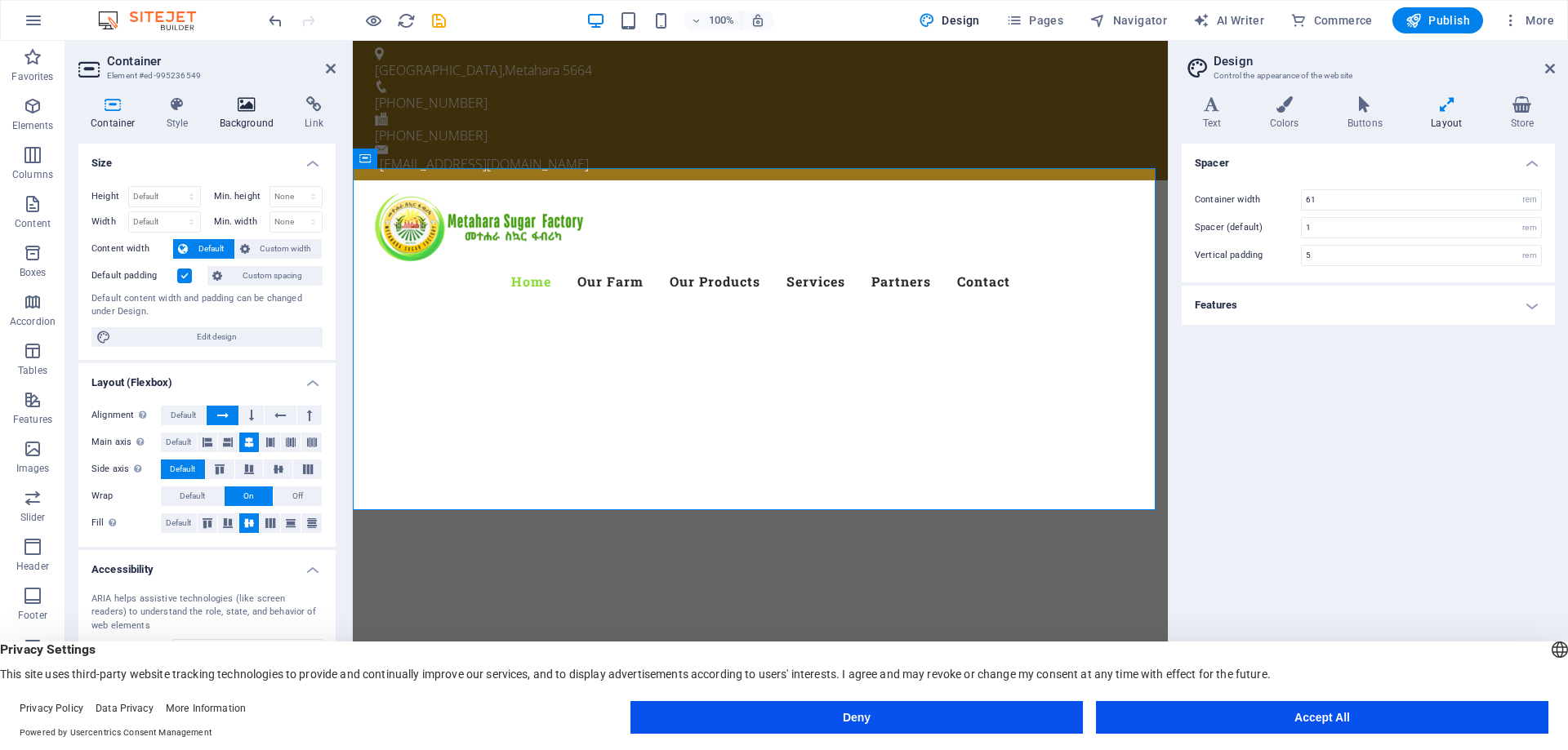
click at [234, 113] on h4 "Background" at bounding box center [250, 113] width 85 height 34
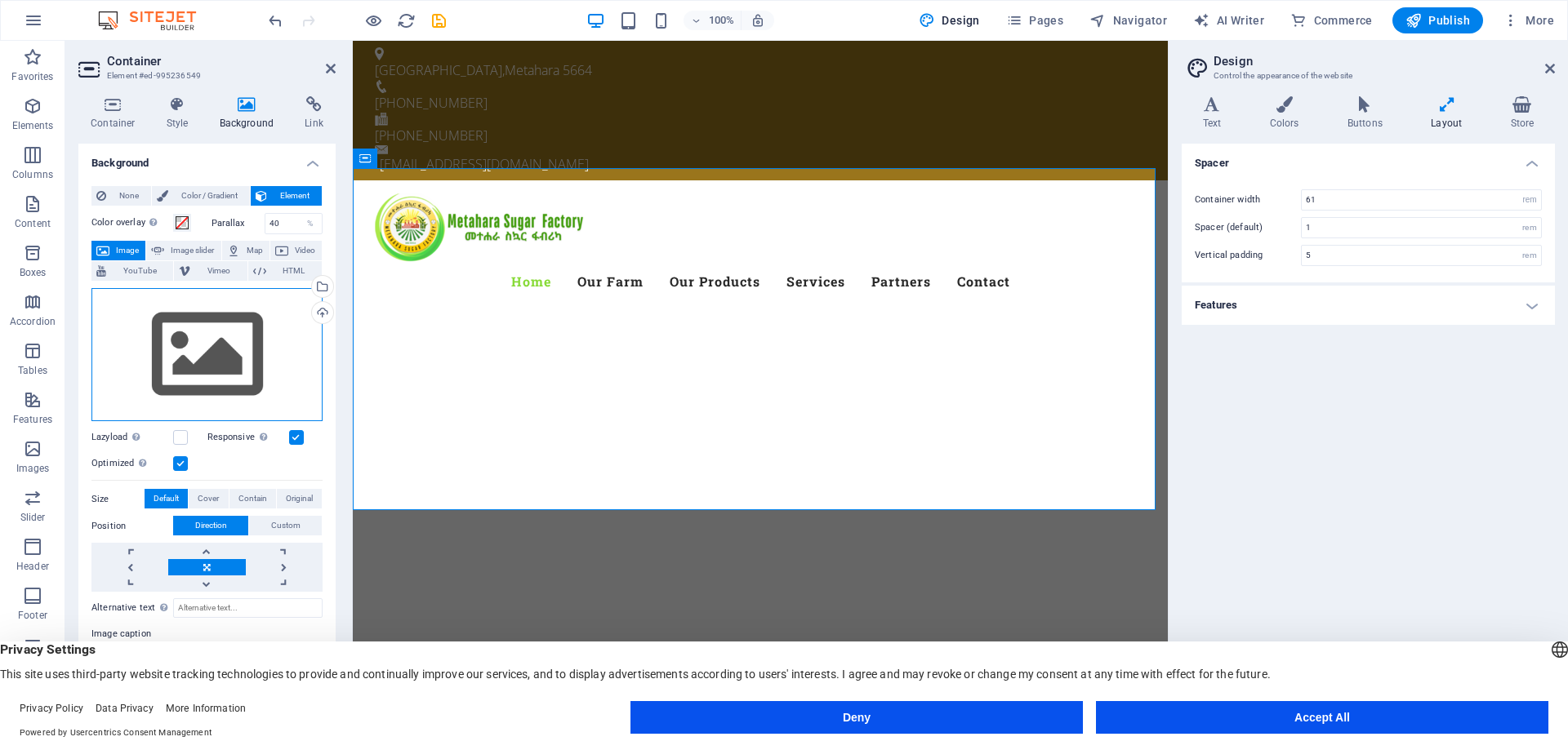
click at [116, 370] on div "Drag files here, click to choose files or select files from Files or our free s…" at bounding box center [207, 354] width 232 height 134
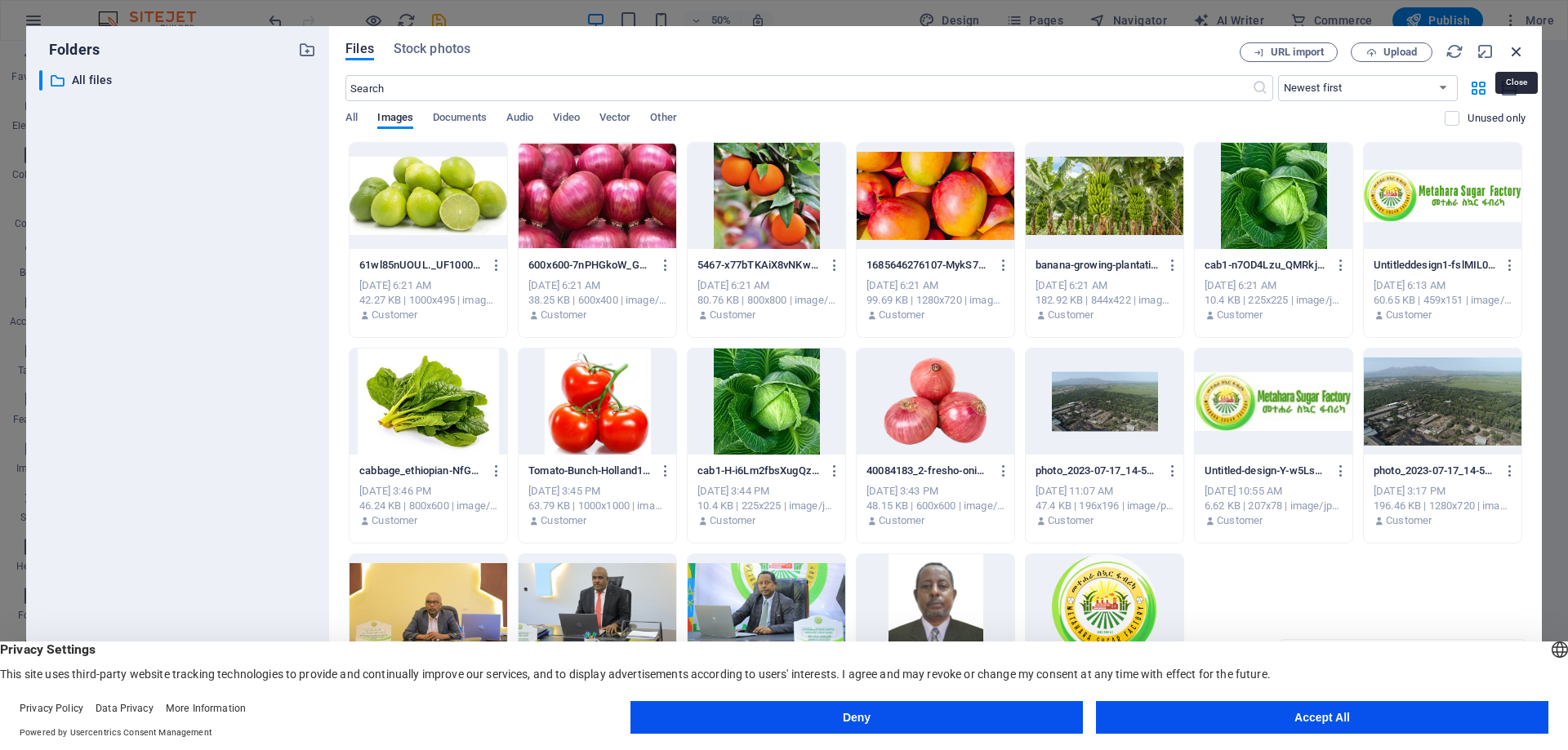
click at [1524, 51] on icon "button" at bounding box center [1517, 52] width 18 height 18
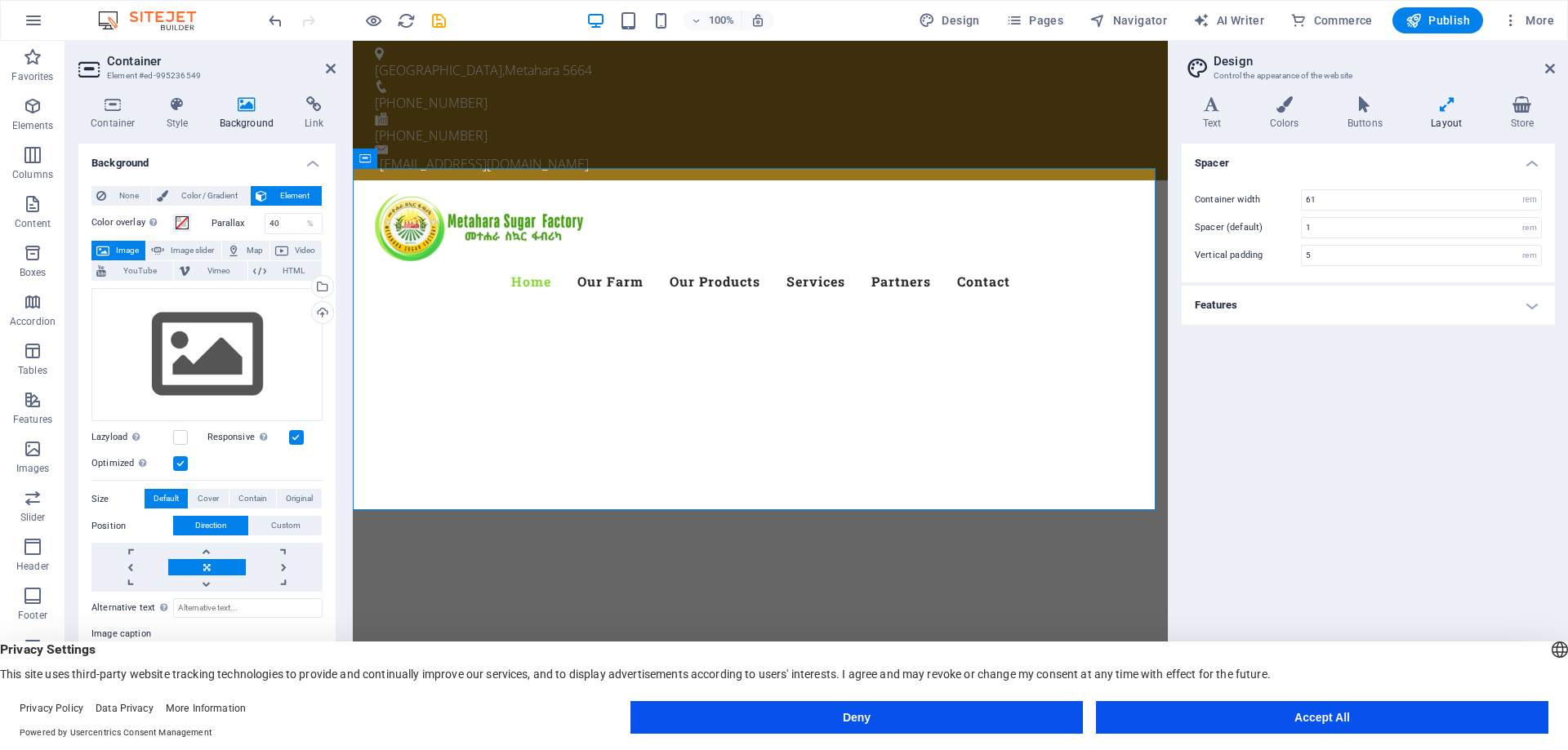
click at [1214, 123] on h4 "Text" at bounding box center [1216, 113] width 67 height 34
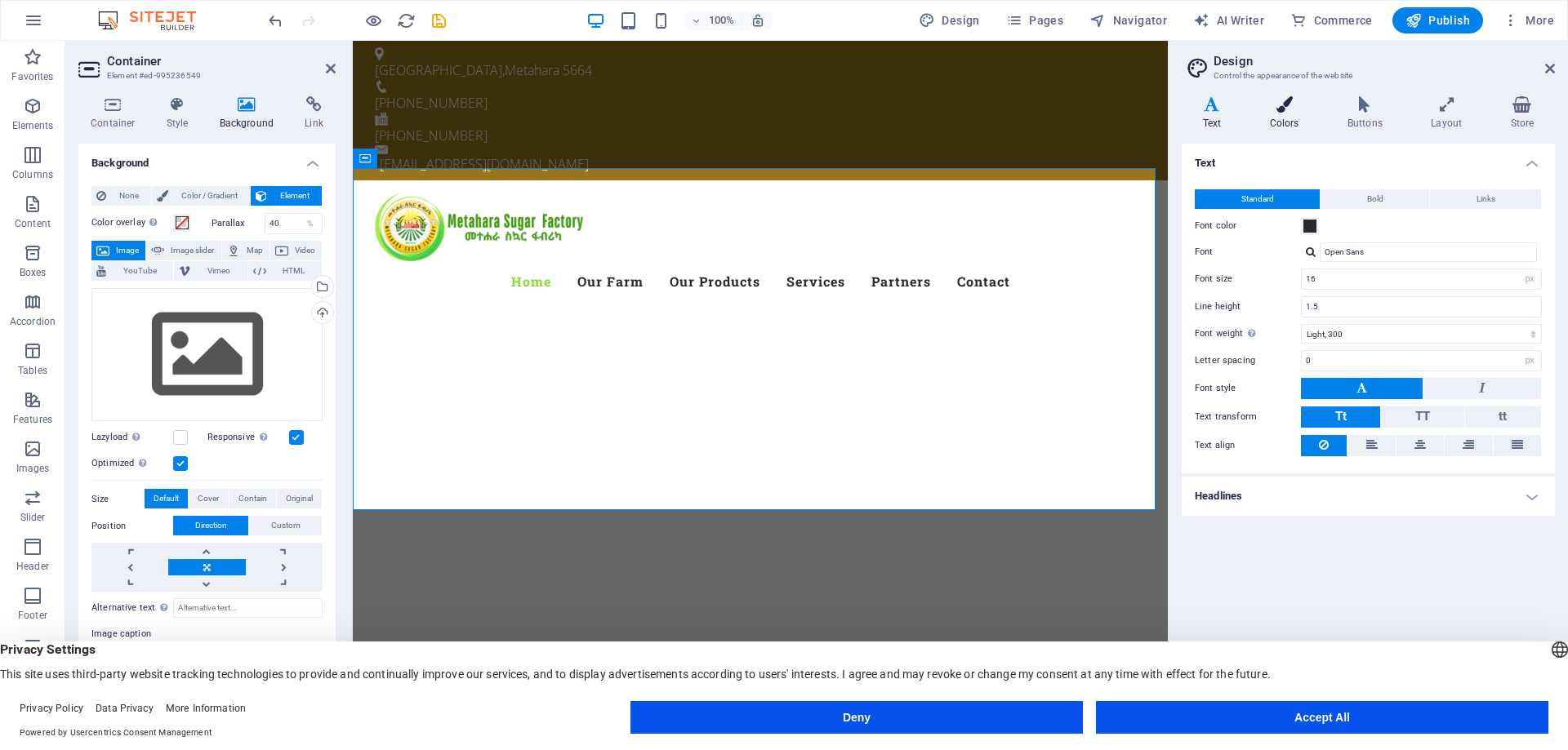
click at [1280, 117] on h4 "Colors" at bounding box center [1287, 113] width 78 height 34
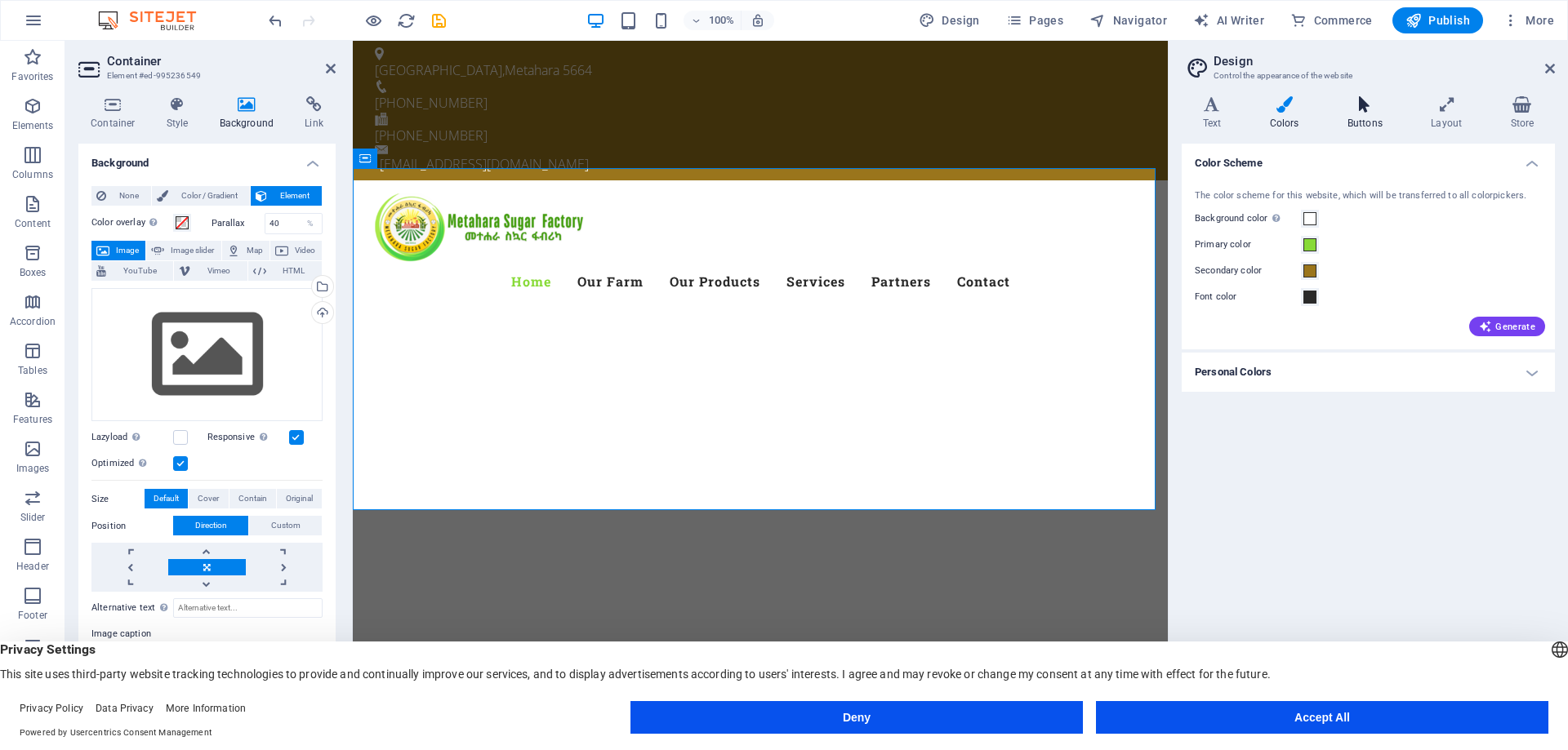
click at [1368, 121] on h4 "Buttons" at bounding box center [1368, 113] width 83 height 34
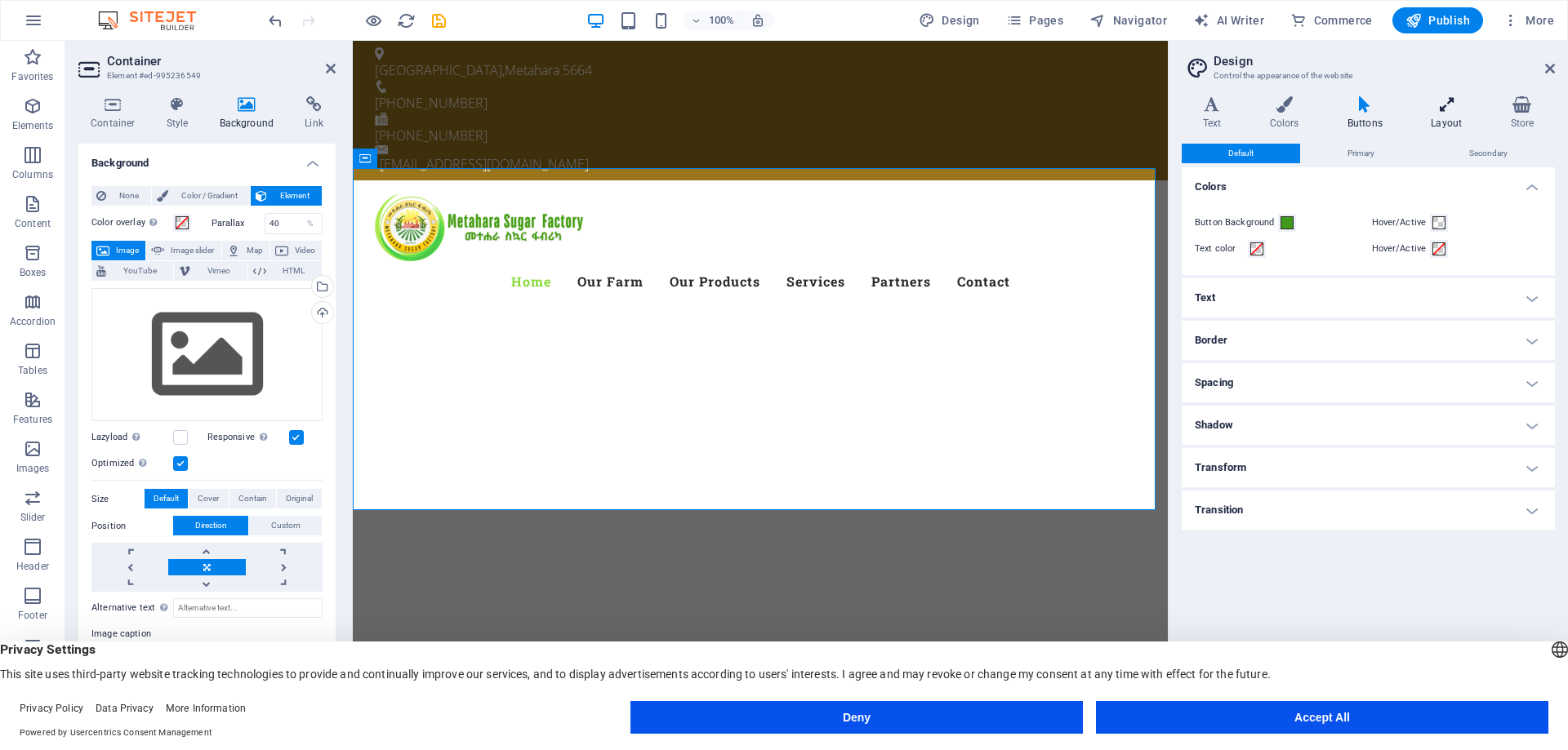
click at [1443, 126] on h4 "Layout" at bounding box center [1450, 113] width 80 height 34
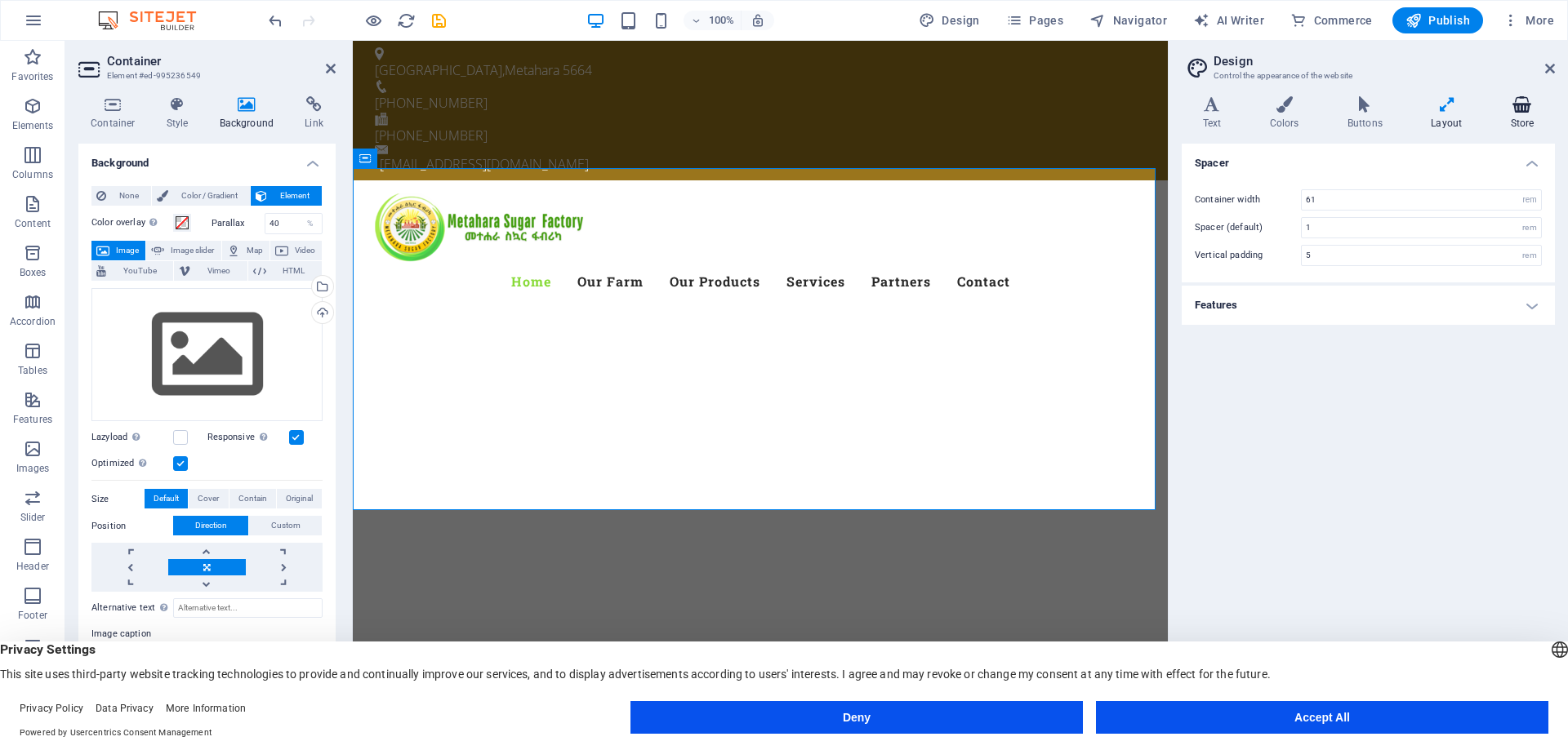
click at [1526, 109] on icon at bounding box center [1523, 104] width 66 height 16
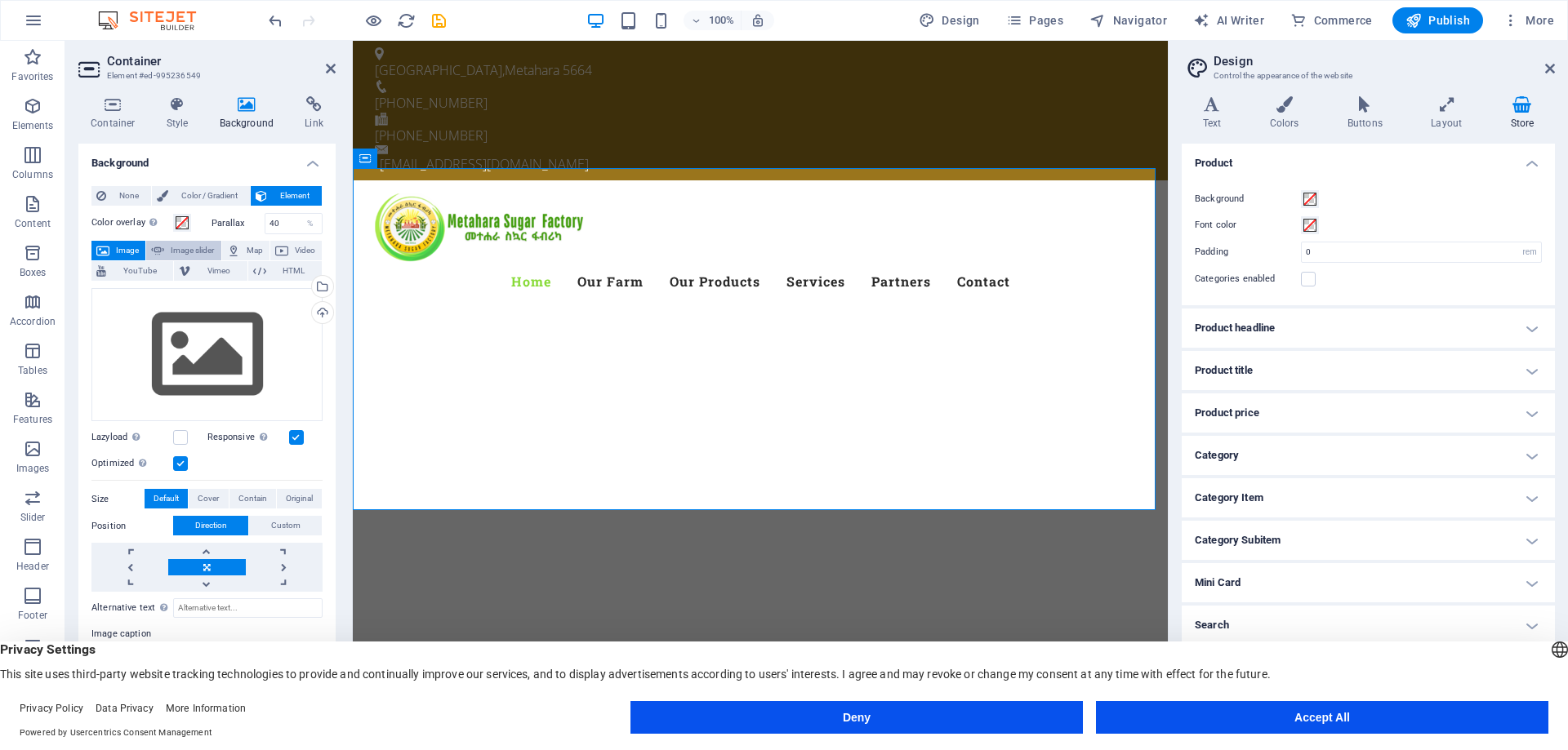
click at [167, 249] on button "Image slider" at bounding box center [183, 250] width 75 height 20
select select "ms"
select select "s"
select select "progressive"
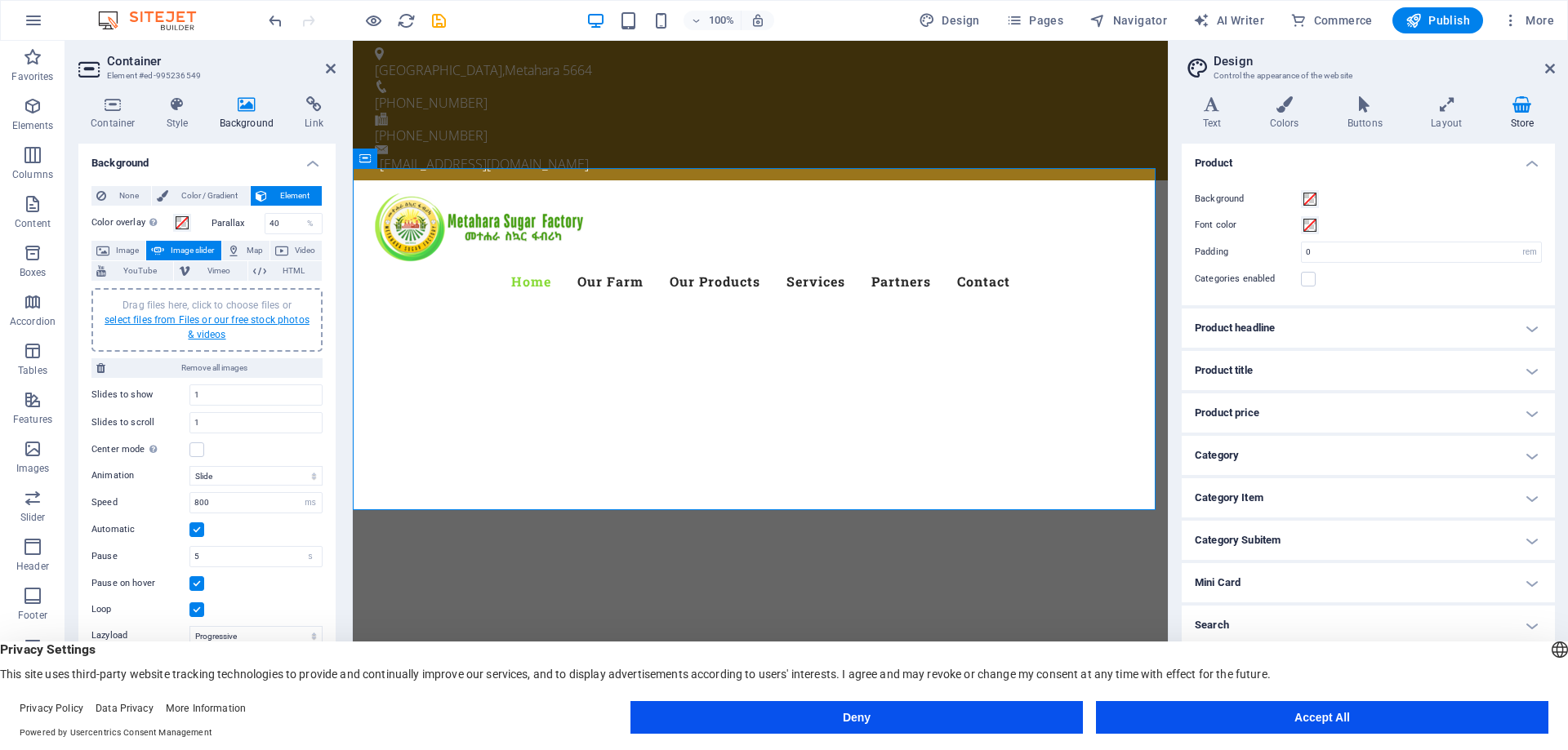
click at [235, 322] on link "select files from Files or our free stock photos & videos" at bounding box center [207, 327] width 205 height 26
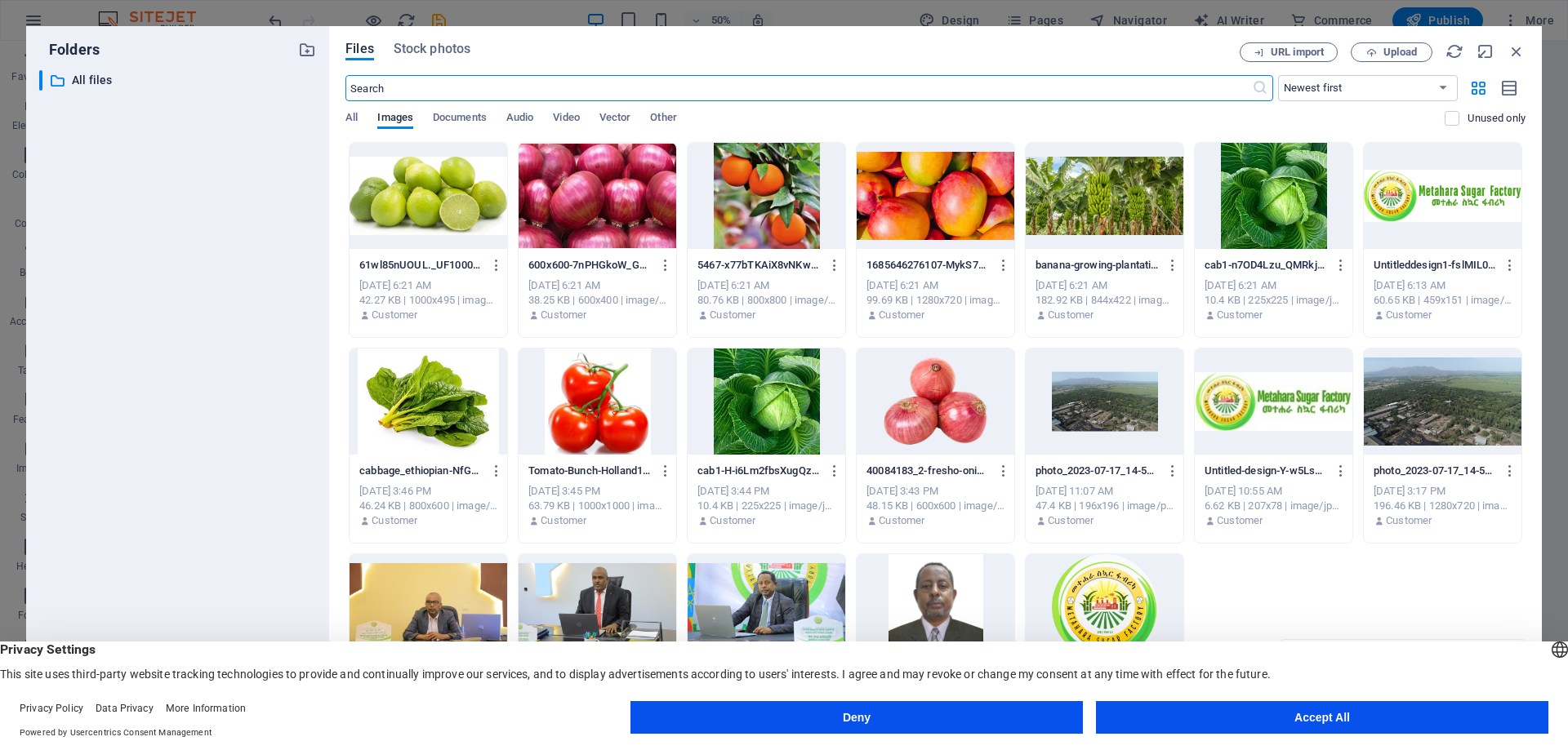
click at [598, 217] on div at bounding box center [598, 195] width 158 height 106
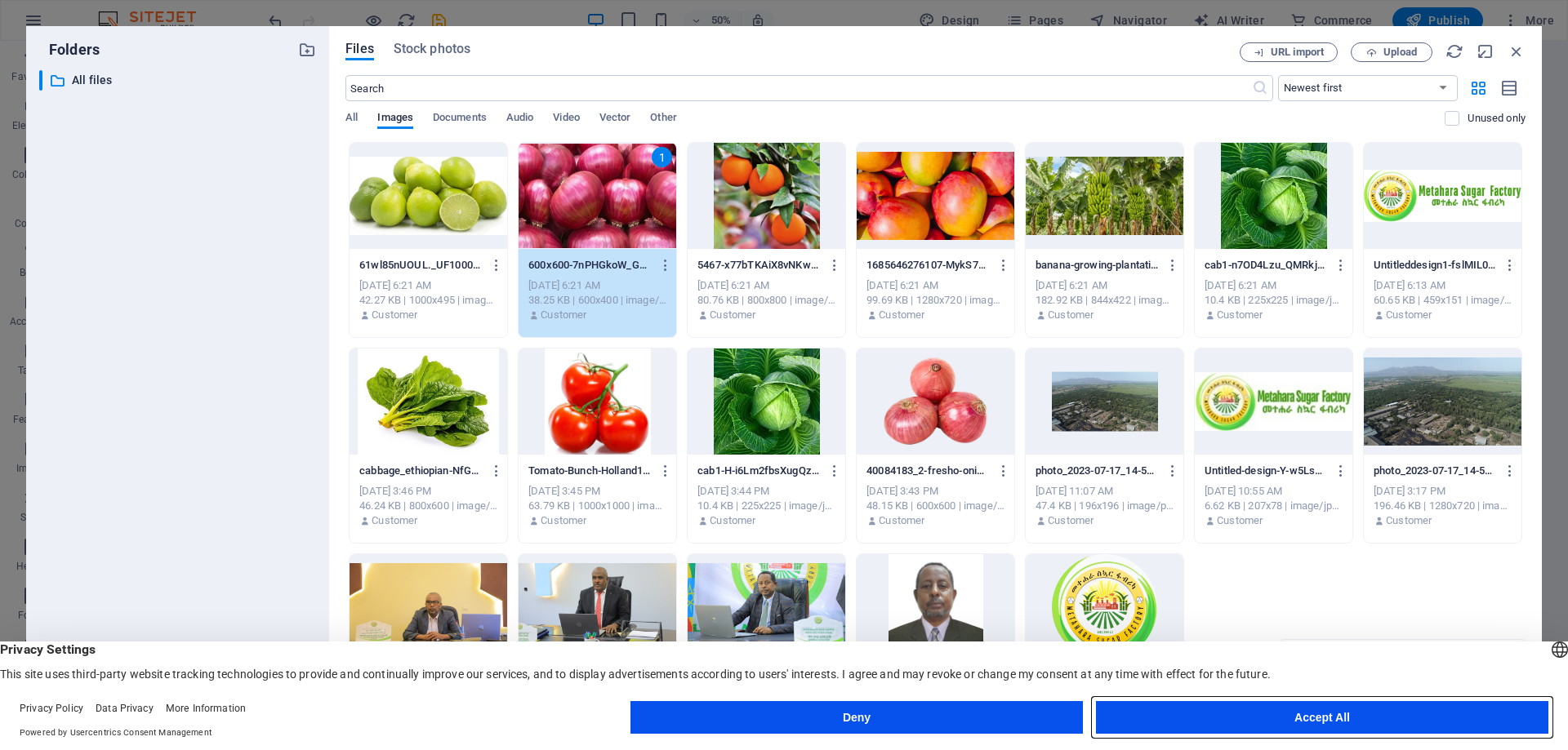
click at [1301, 717] on button "Accept All" at bounding box center [1322, 718] width 452 height 33
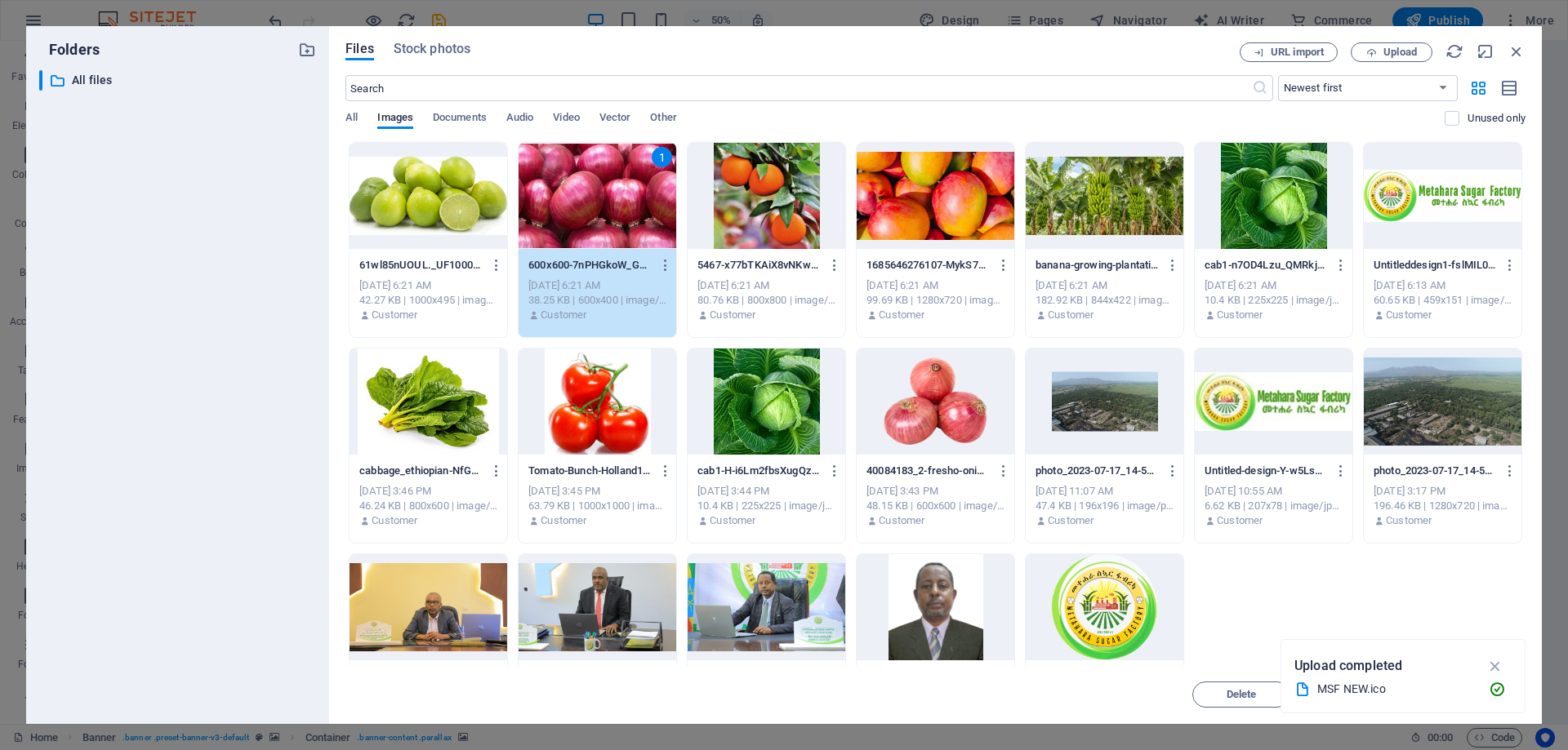
click at [617, 204] on div "1" at bounding box center [598, 195] width 158 height 106
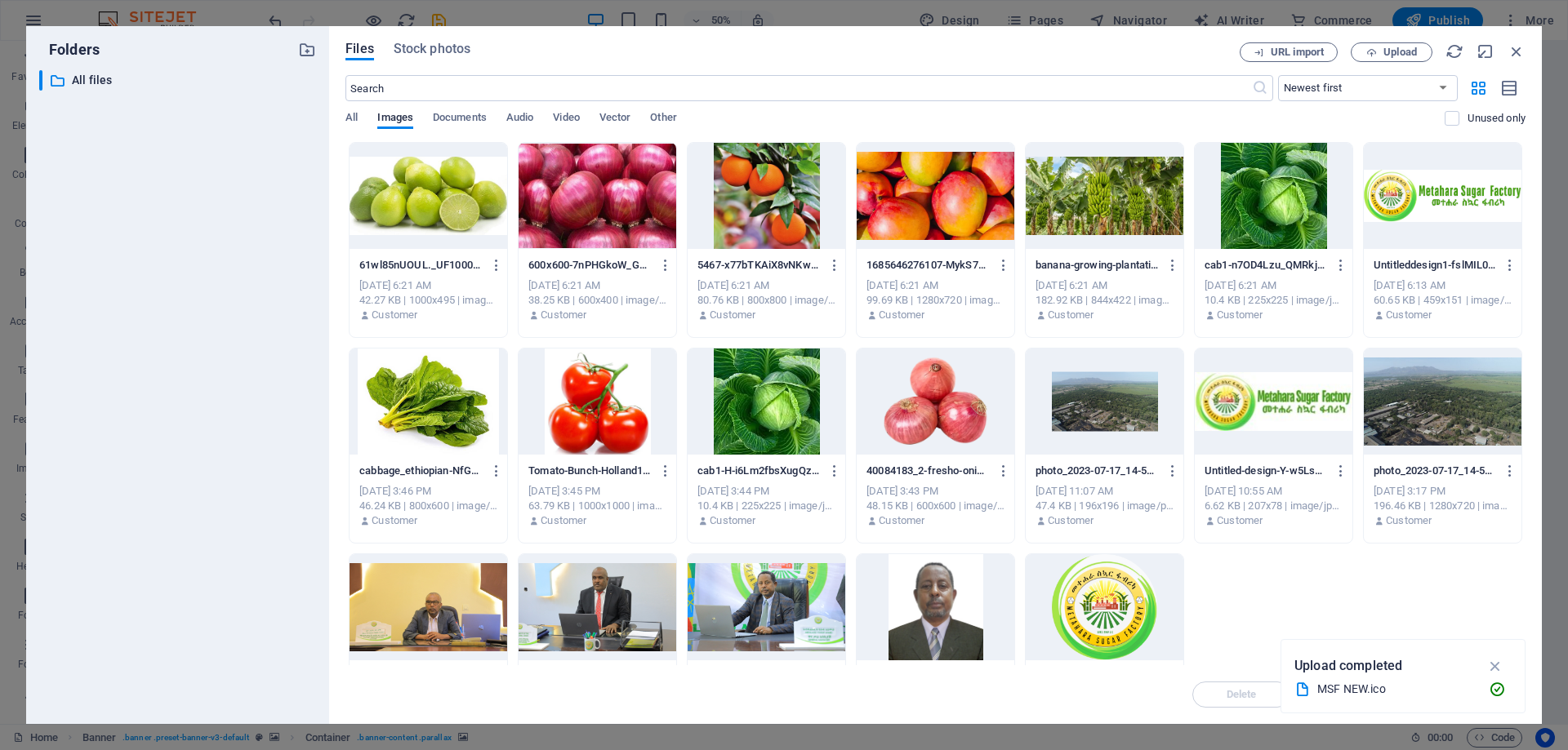
click at [617, 204] on div at bounding box center [598, 195] width 158 height 106
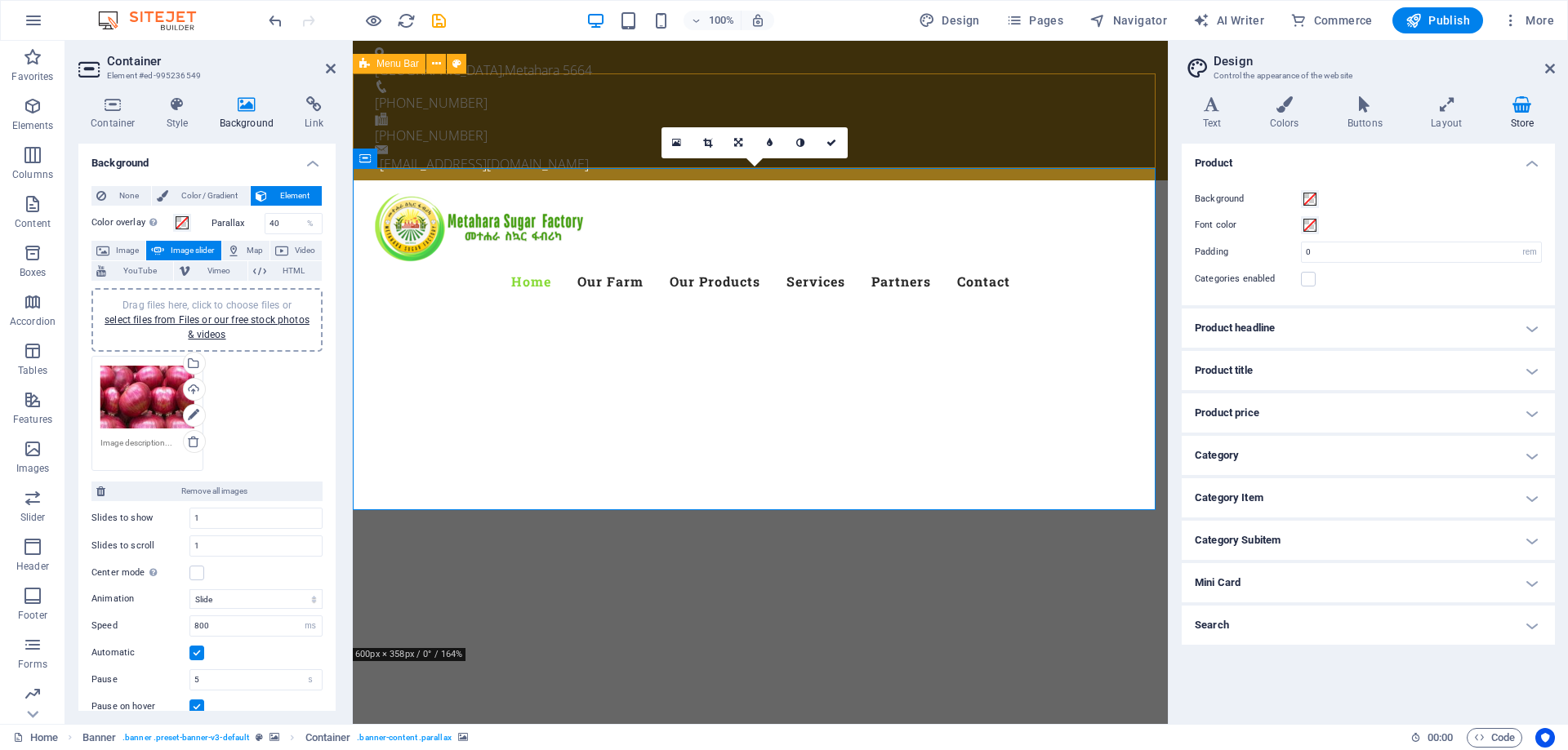
click at [585, 181] on div "Menu Home Our Farm Our Products Services Partners Contact" at bounding box center [760, 247] width 815 height 134
select select "header"
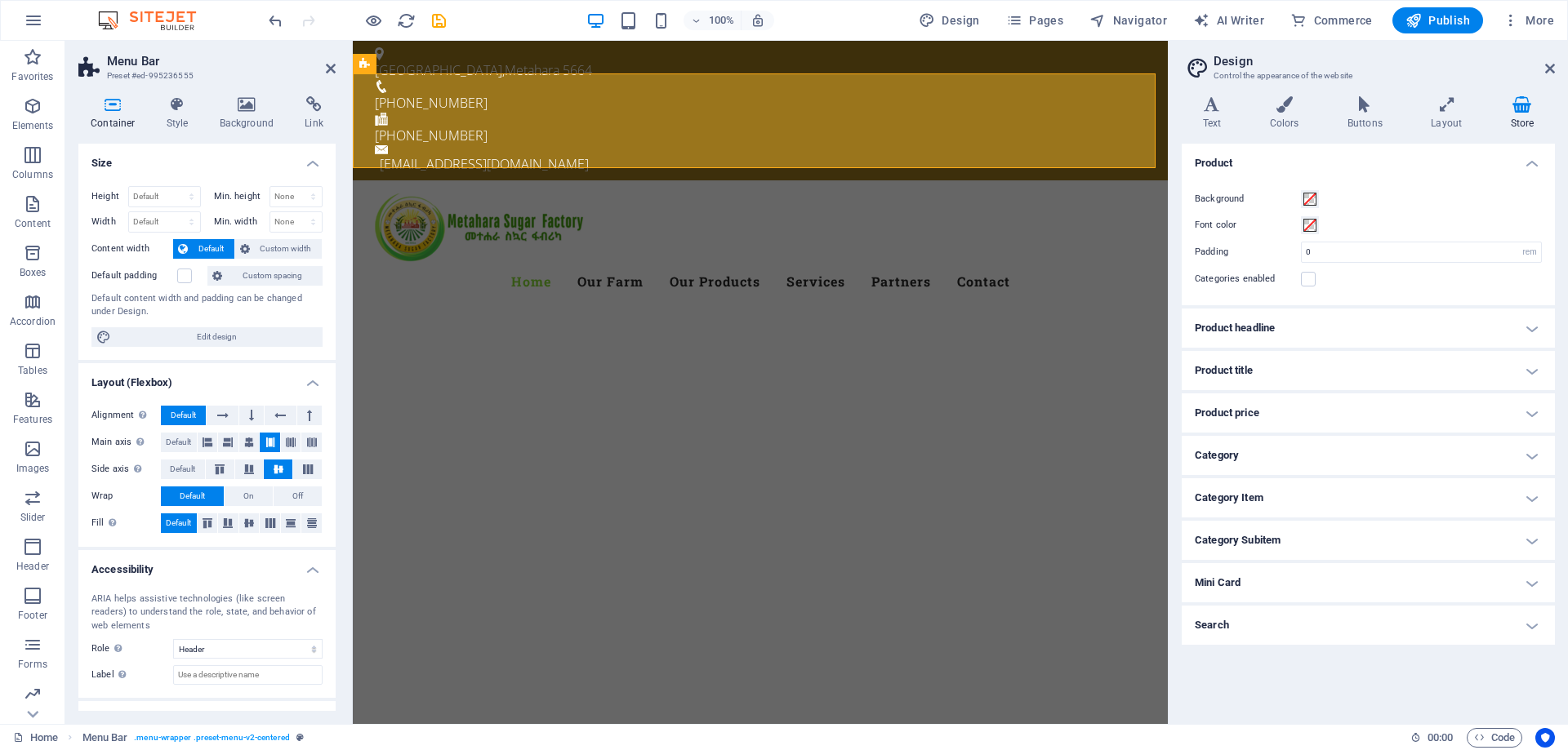
click at [648, 605] on img "1/1" at bounding box center [754, 605] width 803 height 0
select select "ms"
select select "s"
select select "progressive"
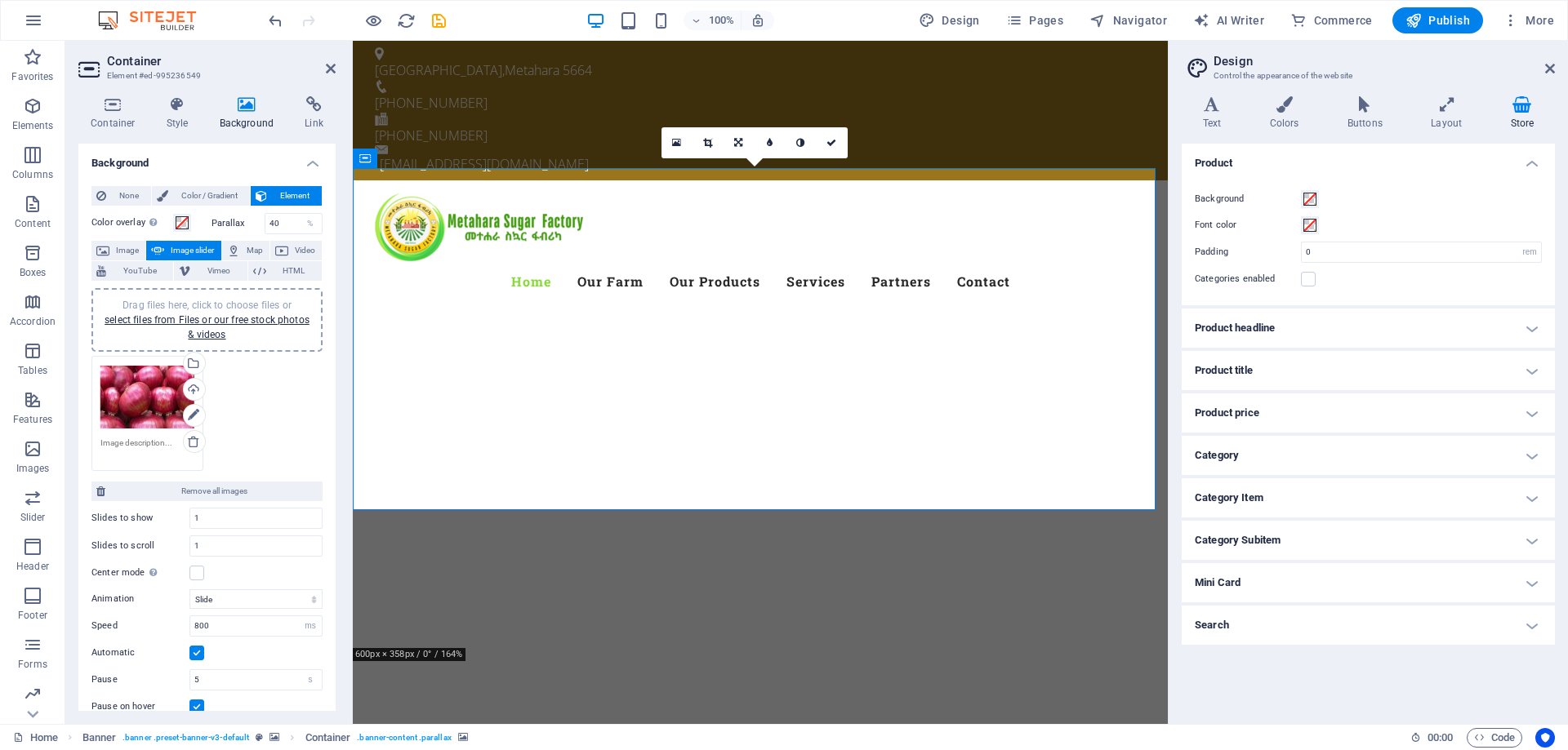
click at [1144, 605] on img "1/1" at bounding box center [754, 605] width 803 height 0
click at [766, 605] on img "1/1" at bounding box center [754, 605] width 803 height 0
click at [1043, 181] on div "Menu Home Our Farm Our Products Services Partners Contact" at bounding box center [760, 247] width 815 height 134
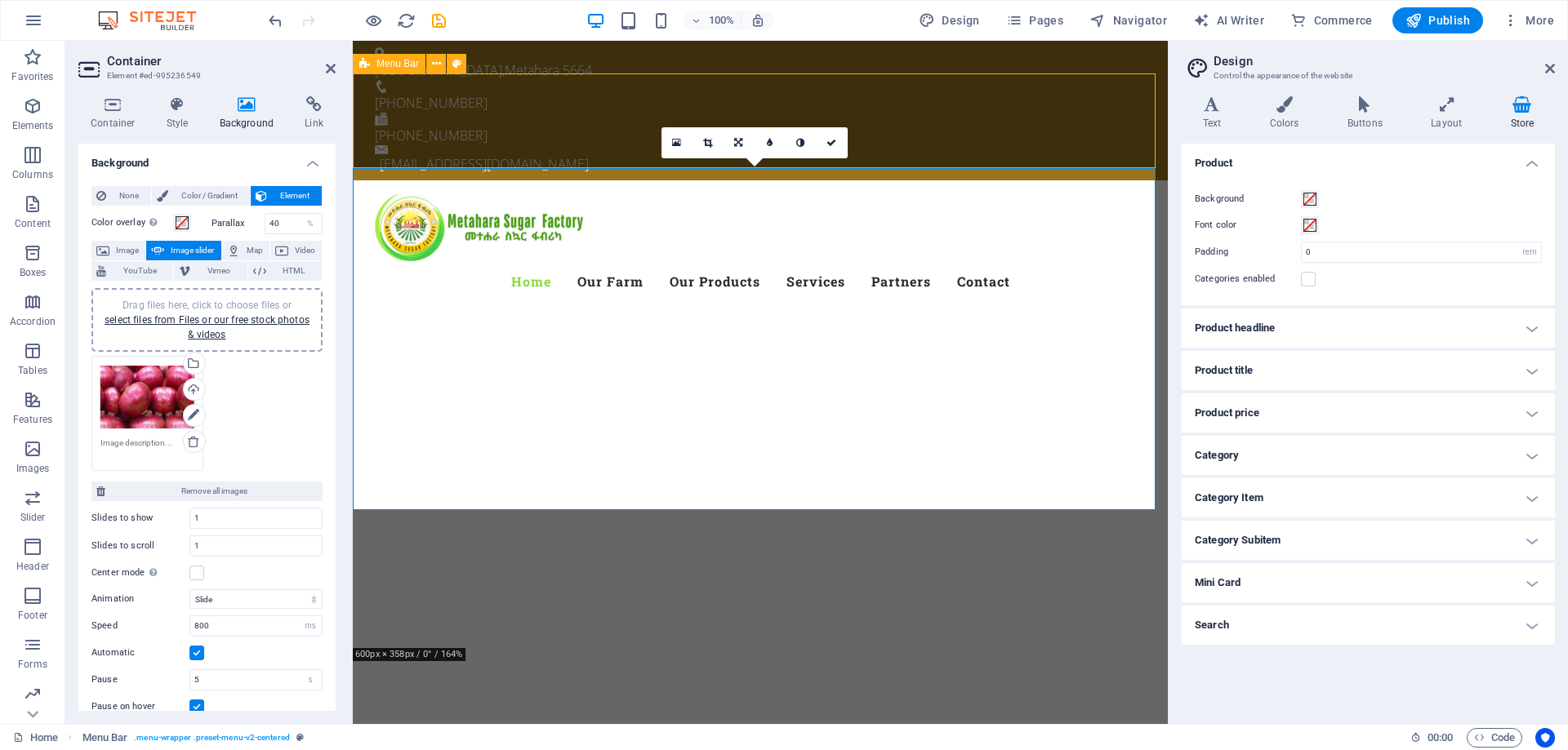
click at [1043, 181] on div "Menu Home Our Farm Our Products Services Partners Contact" at bounding box center [760, 247] width 815 height 134
select select "header"
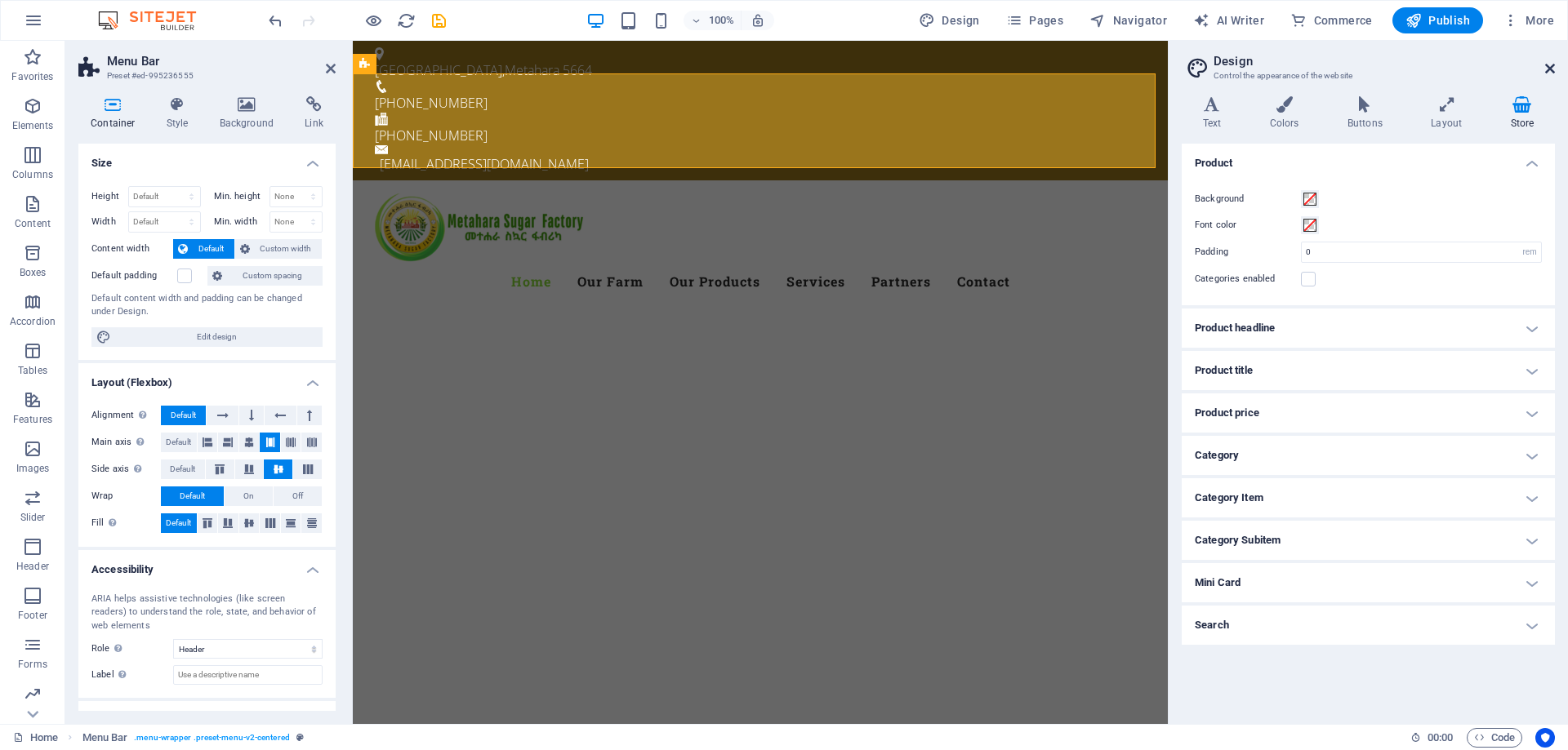
click at [1552, 70] on icon at bounding box center [1550, 69] width 10 height 13
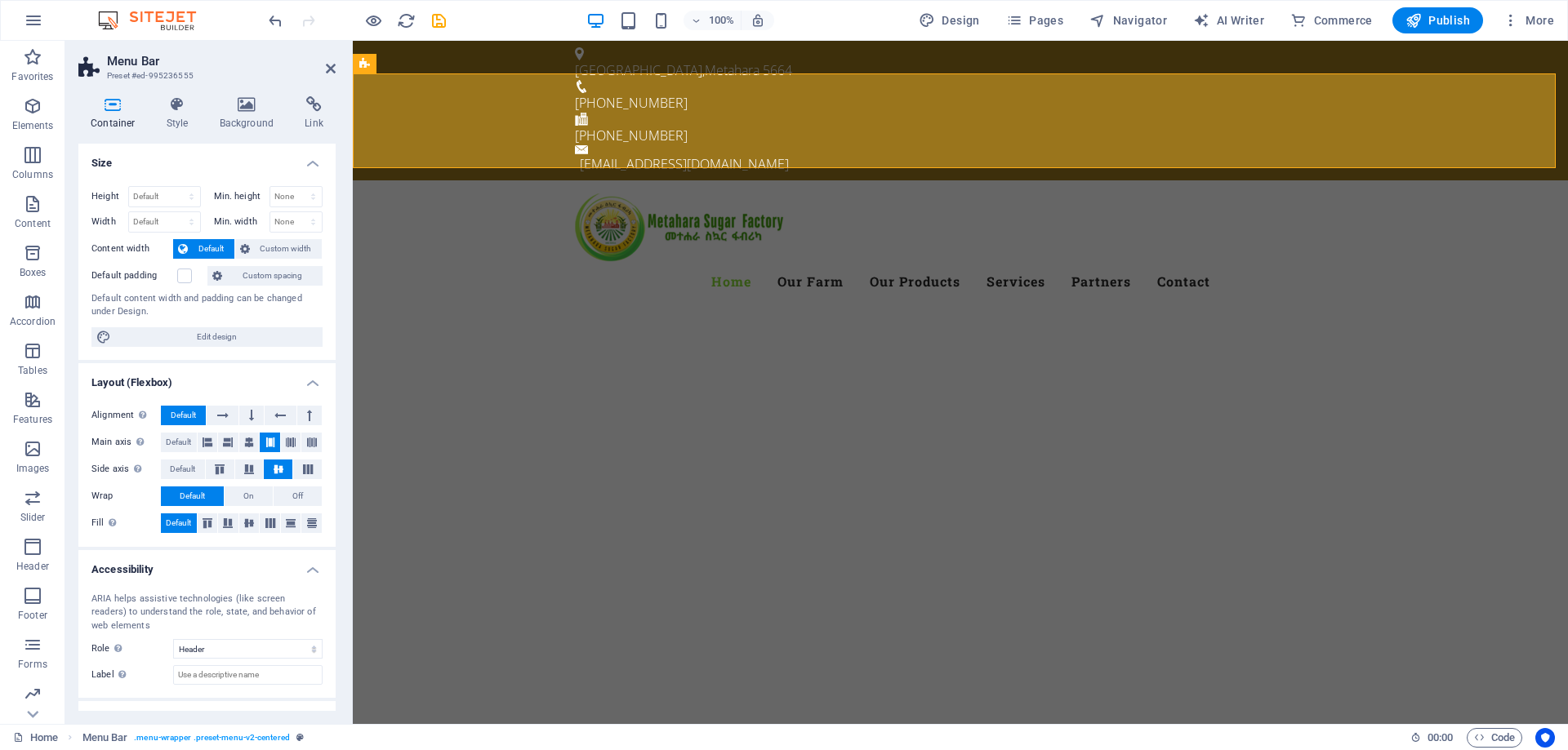
click at [336, 67] on aside "Menu Bar Preset #ed-995236555 Container Style Background Link Size Height Defau…" at bounding box center [209, 382] width 287 height 684
click at [326, 65] on icon at bounding box center [331, 69] width 10 height 13
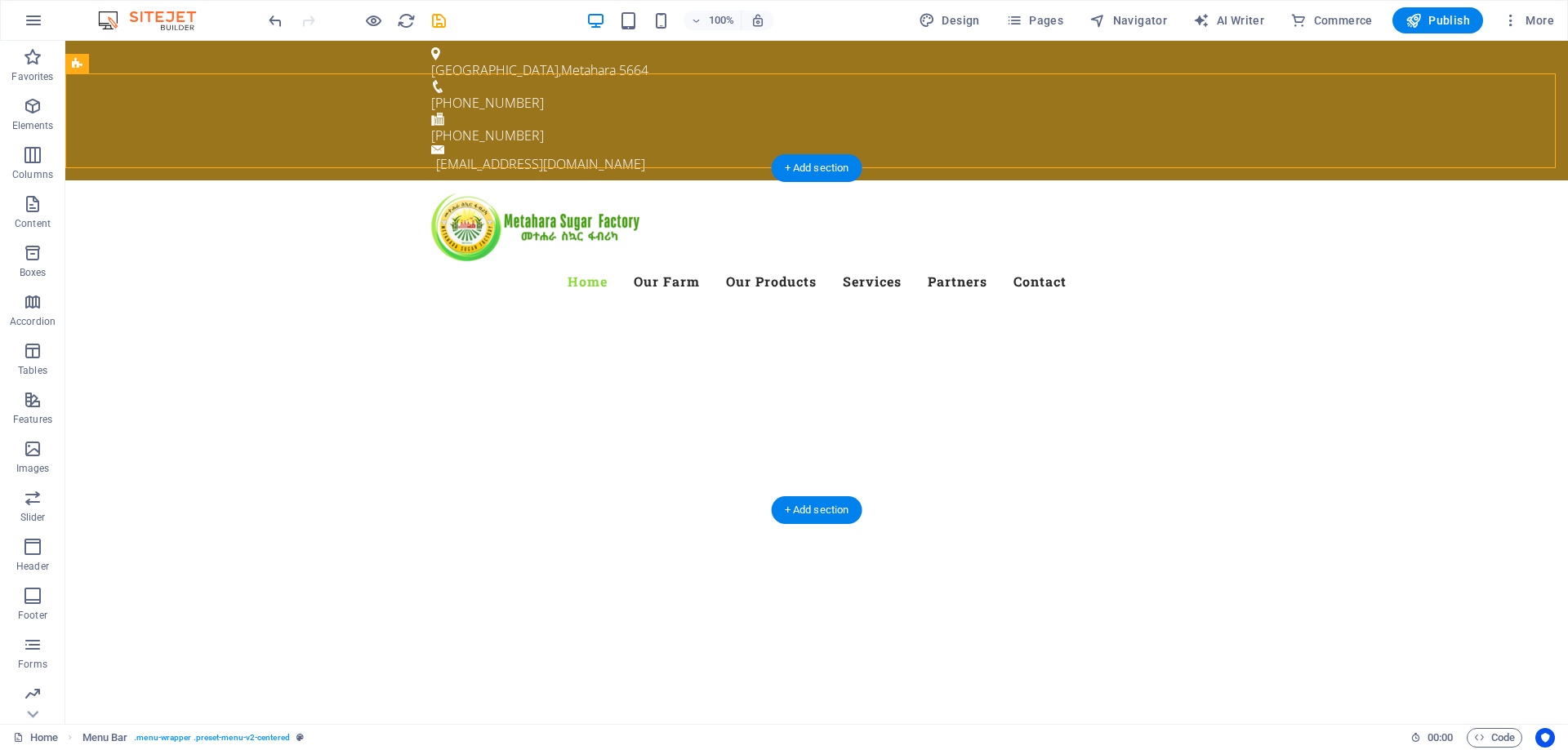
click at [614, 605] on img "1/1" at bounding box center [811, 605] width 1491 height 0
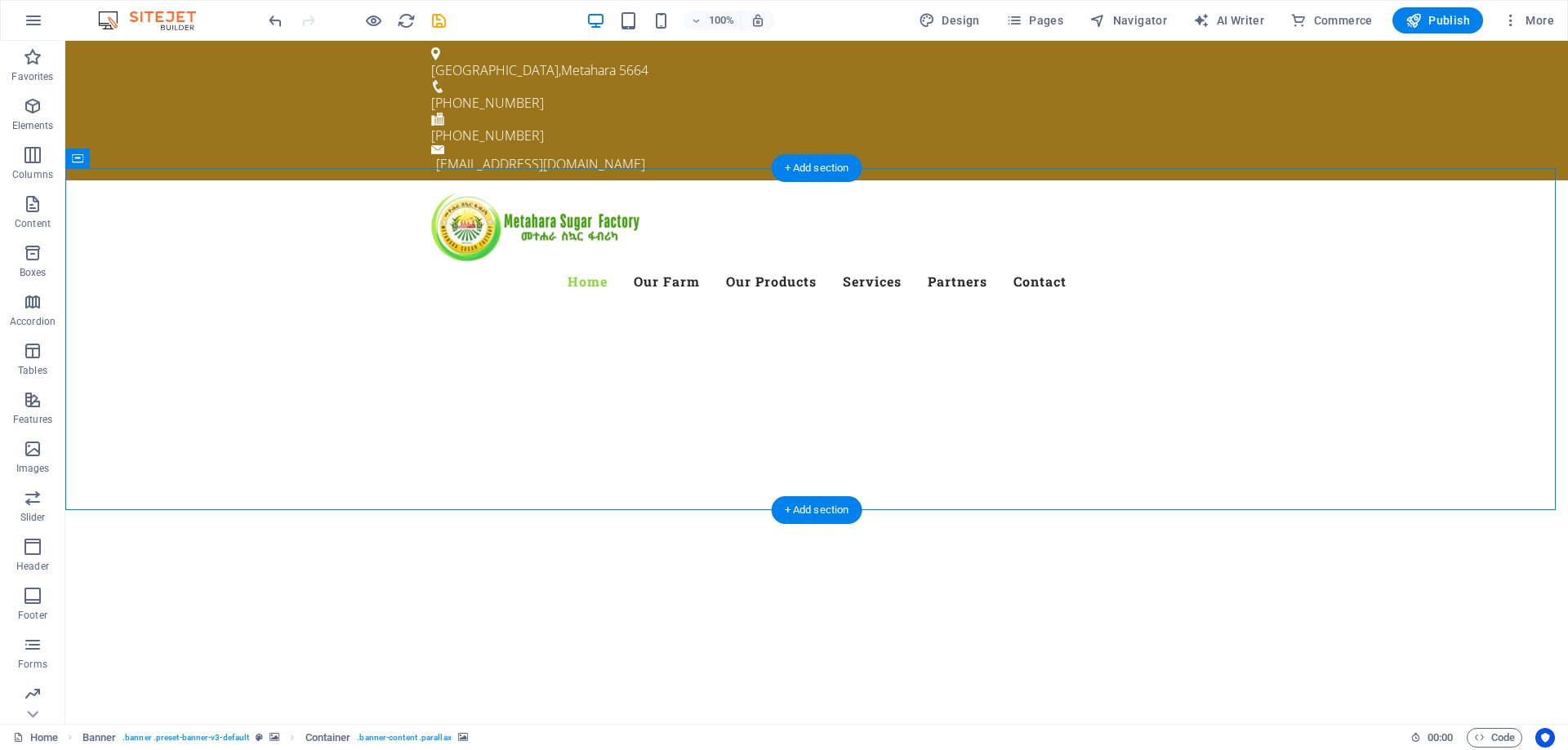
click at [613, 605] on img "1/1" at bounding box center [811, 605] width 1491 height 0
select select "ms"
select select "s"
select select "progressive"
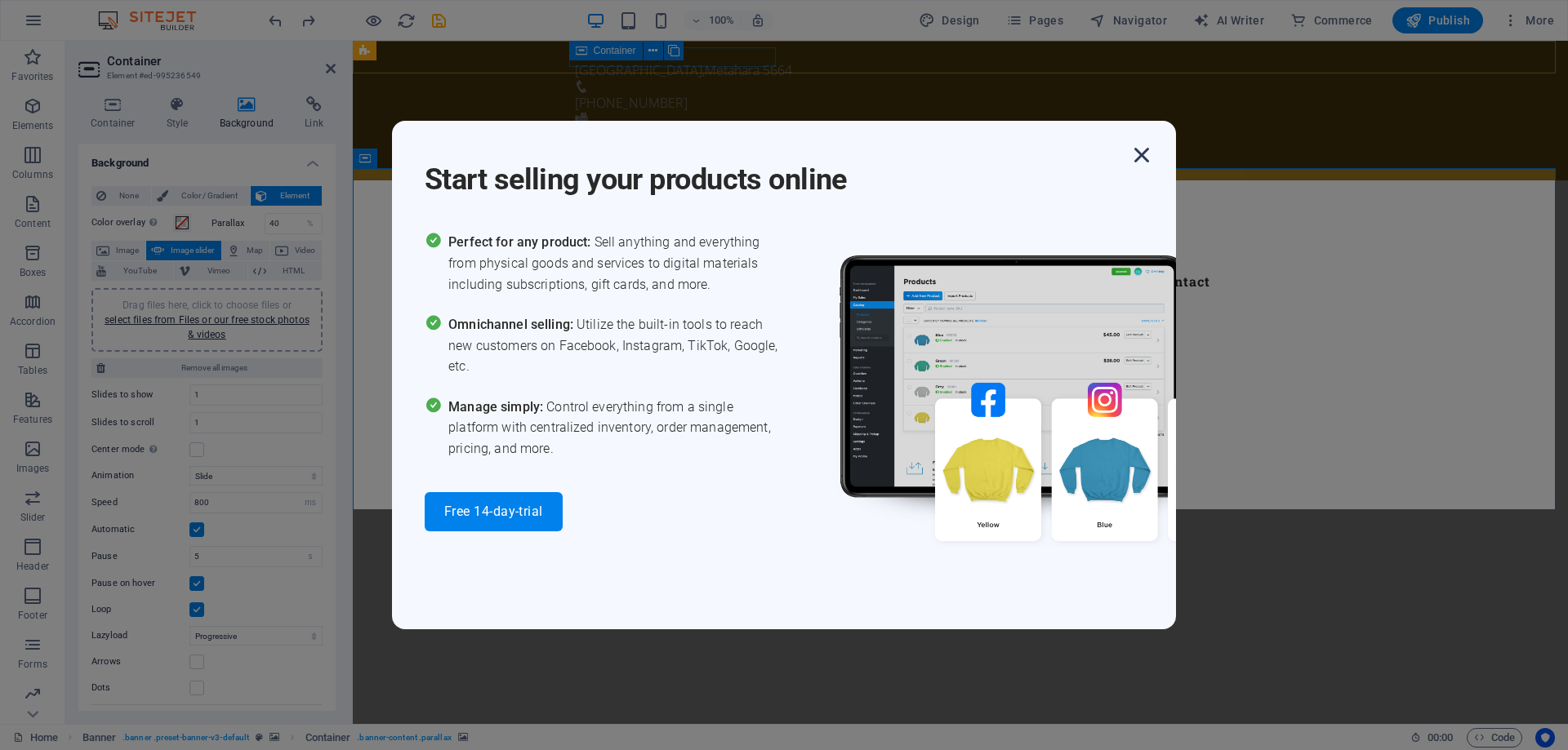
click at [1141, 161] on icon "button" at bounding box center [1142, 155] width 30 height 30
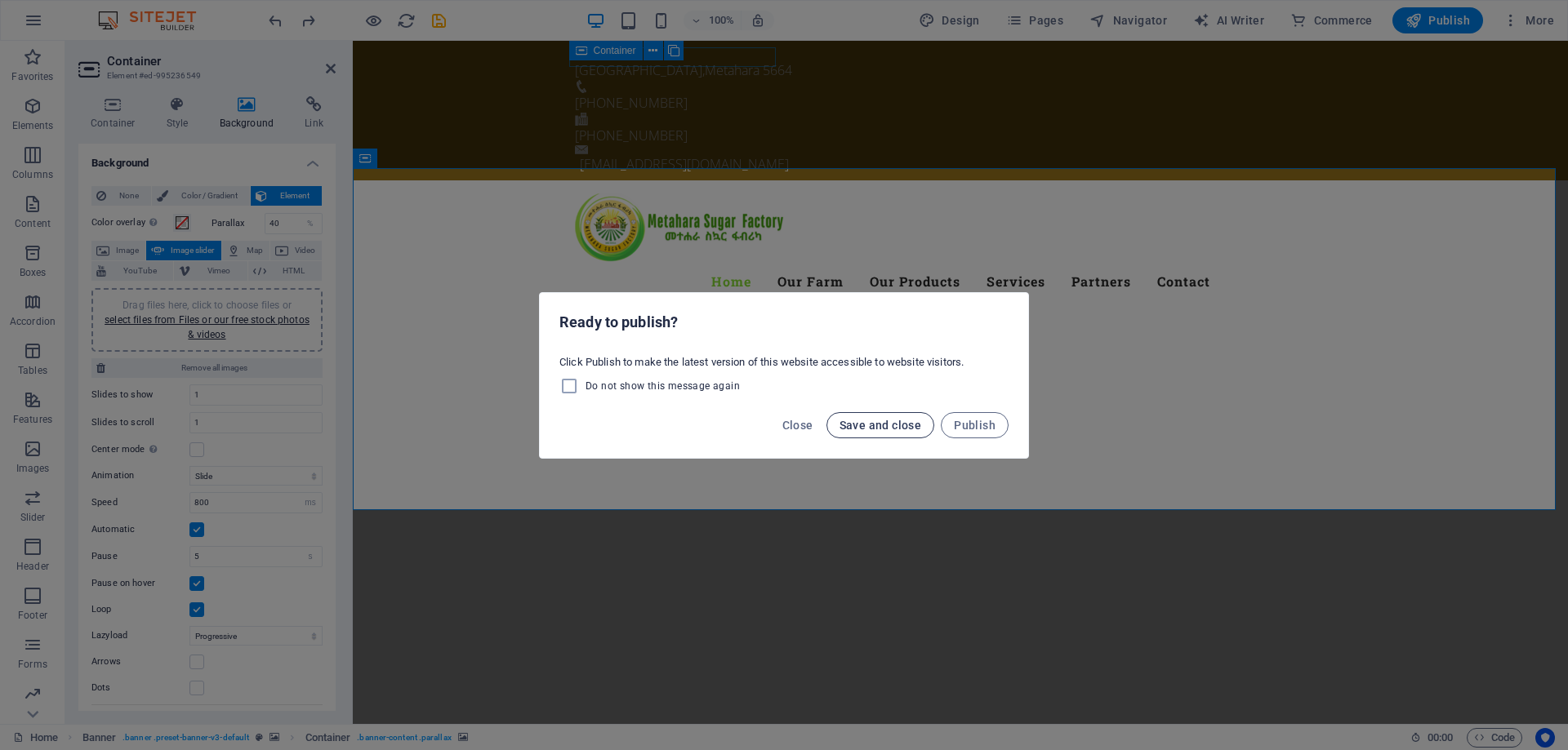
click at [887, 427] on span "Save and close" at bounding box center [881, 425] width 82 height 13
checkbox input "false"
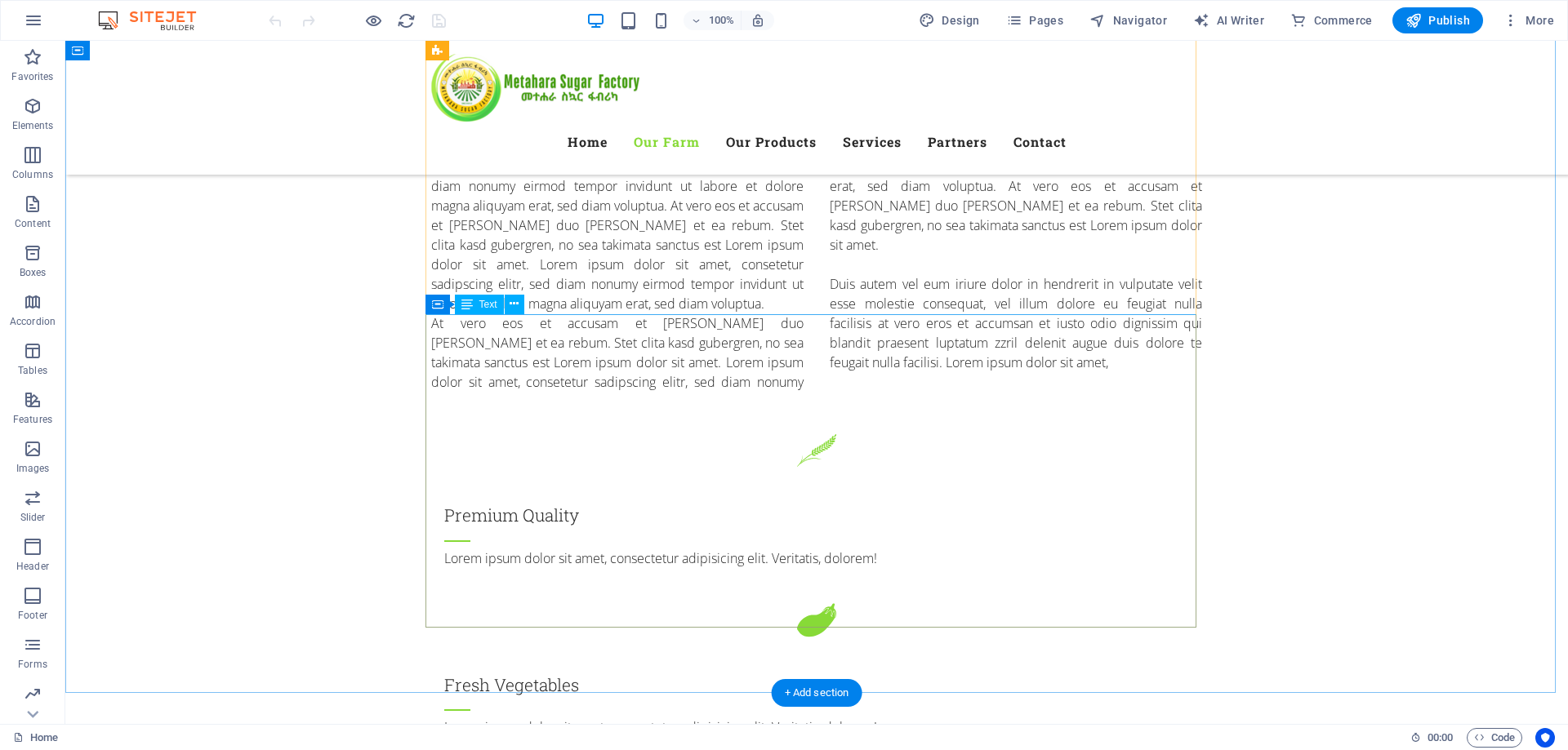
scroll to position [1551, 0]
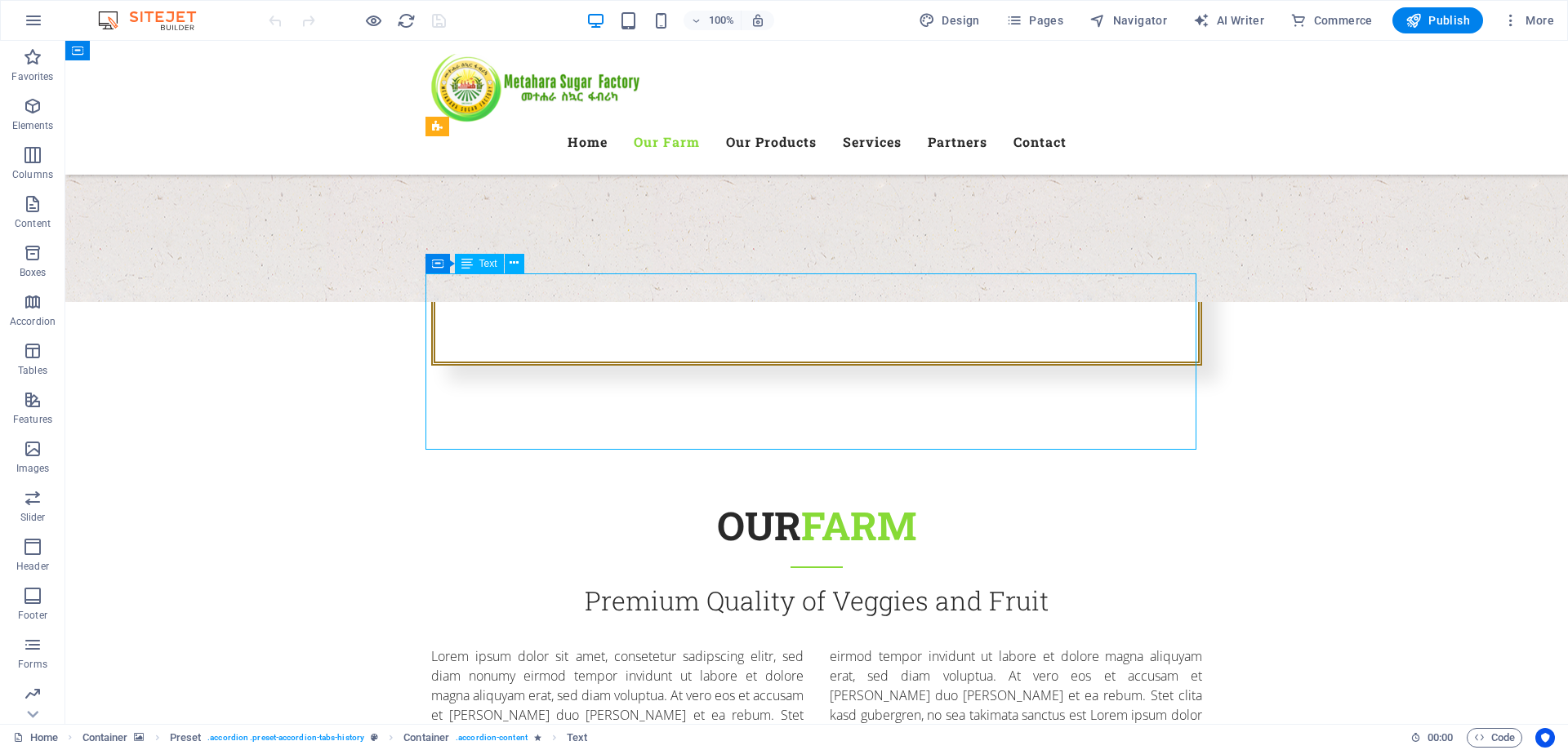
scroll to position [1143, 0]
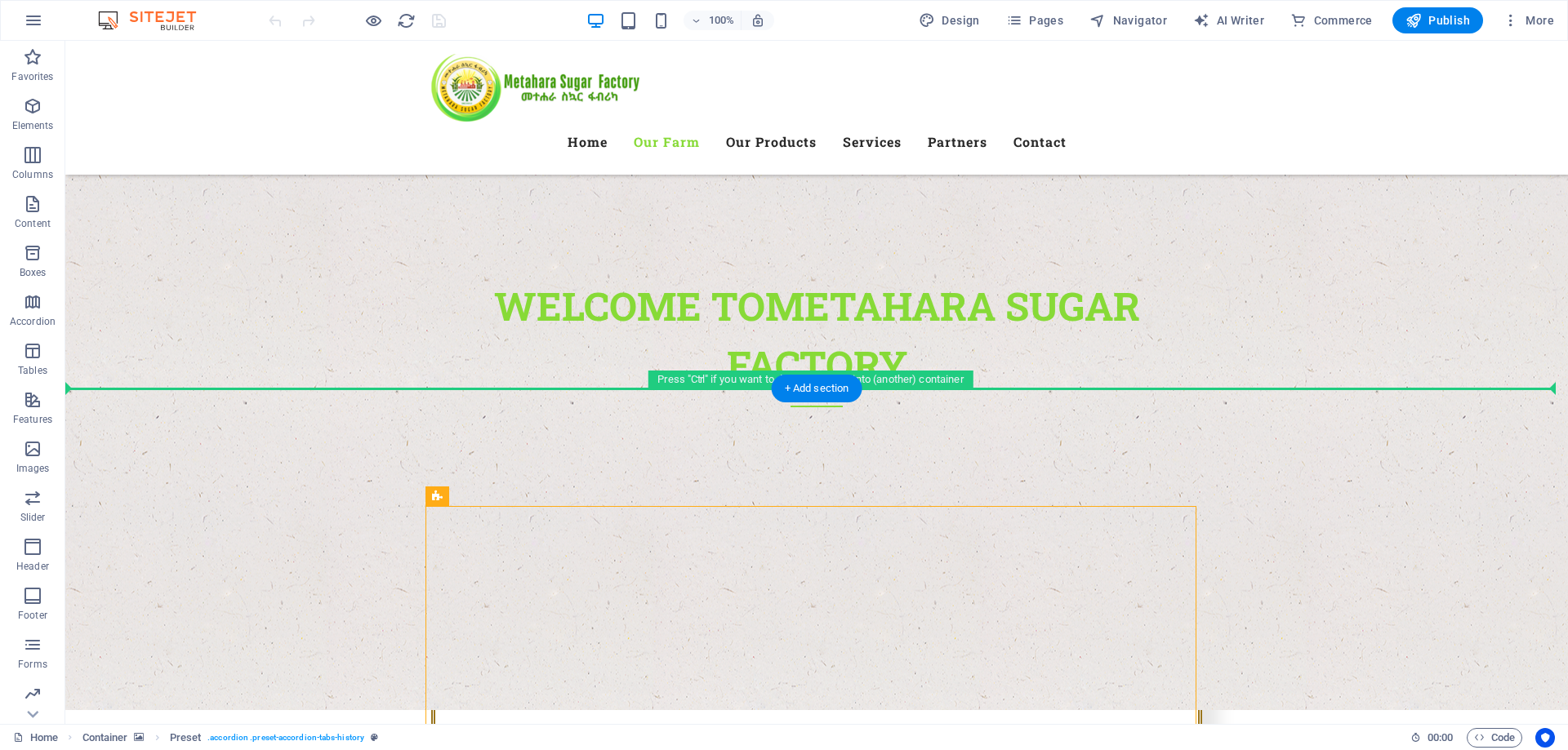
drag, startPoint x: 492, startPoint y: 535, endPoint x: 374, endPoint y: 492, distance: 125.6
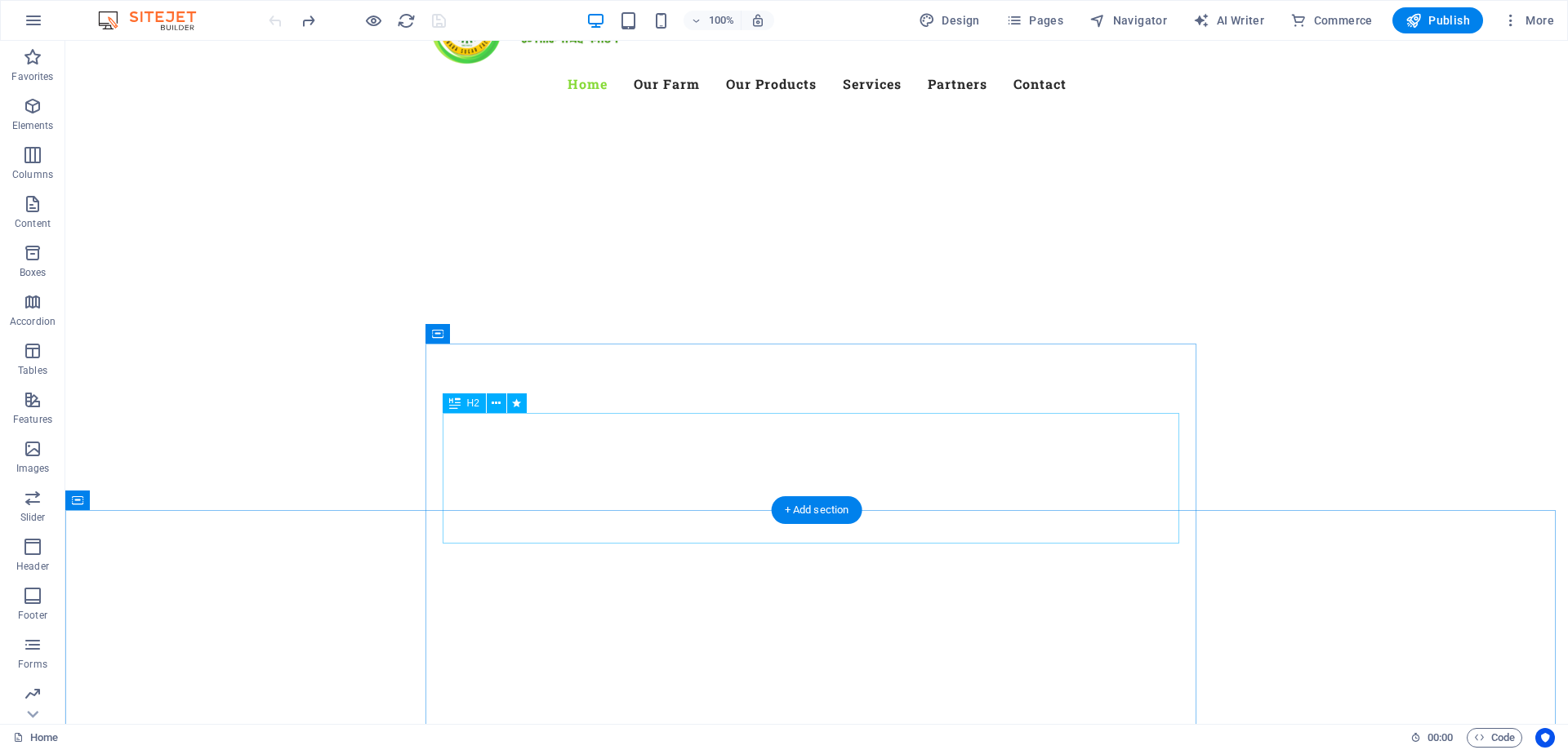
scroll to position [0, 0]
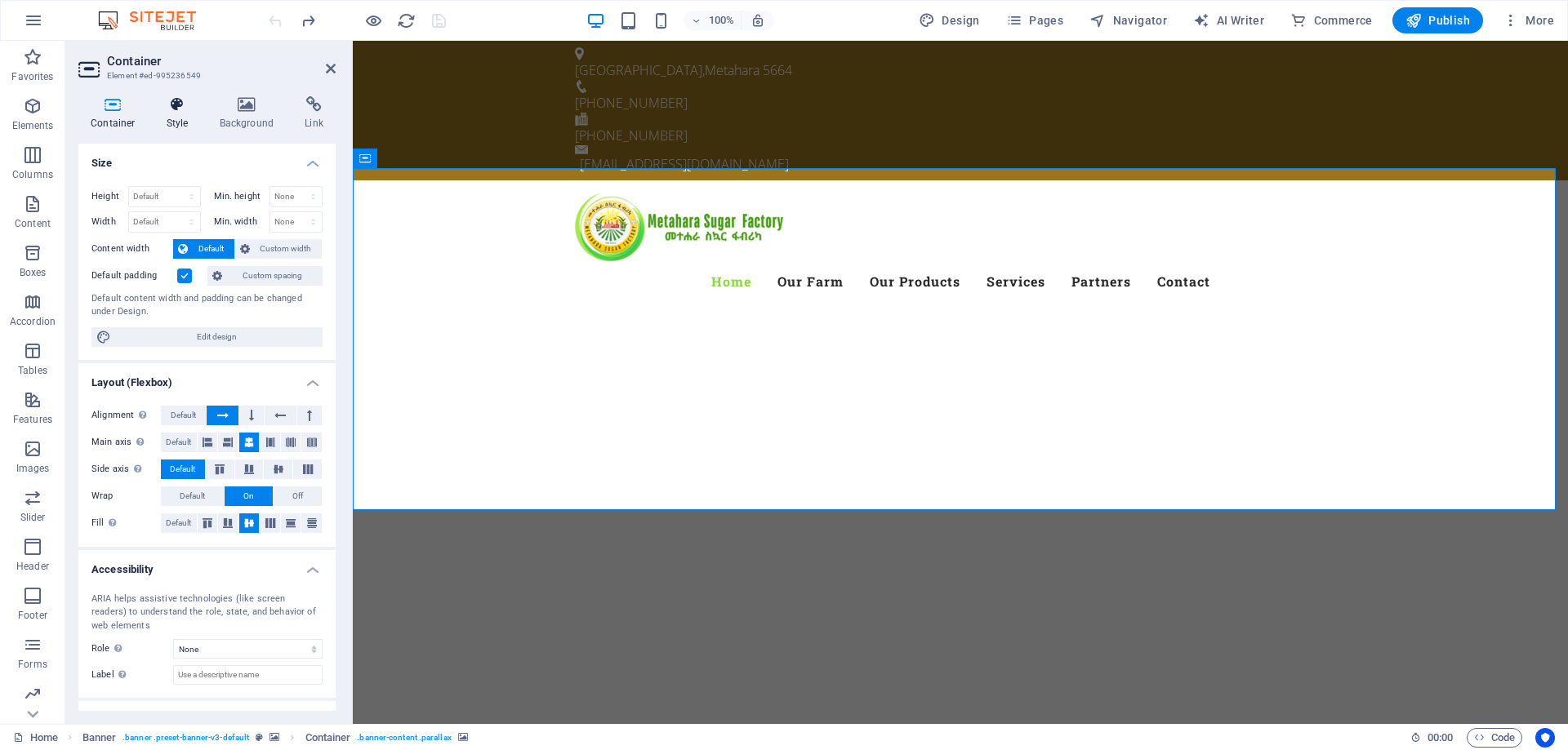
click at [175, 106] on icon at bounding box center [177, 104] width 47 height 16
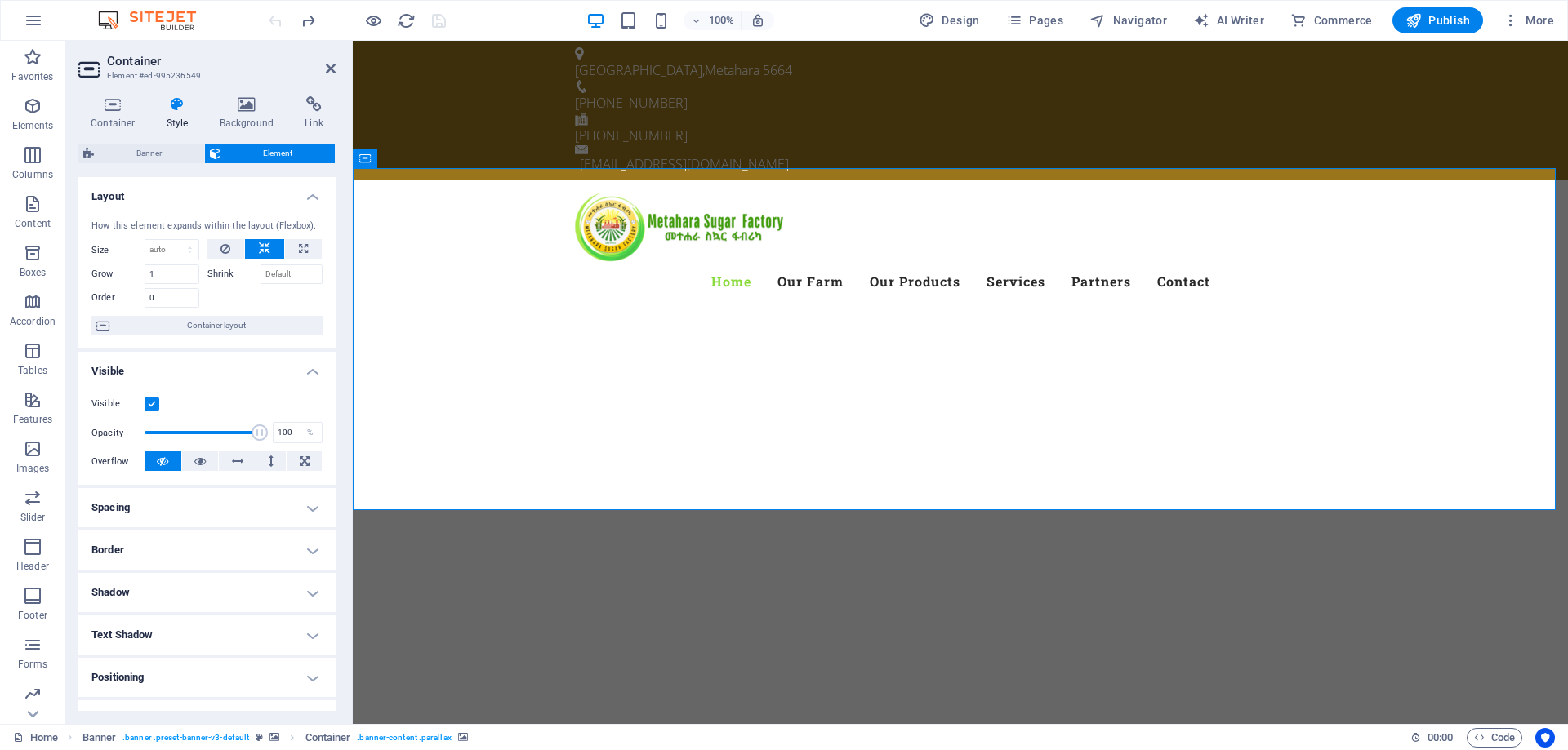
click at [175, 106] on icon at bounding box center [177, 104] width 47 height 16
click at [250, 114] on h4 "Background" at bounding box center [250, 113] width 85 height 34
